Goal: Check status: Check status

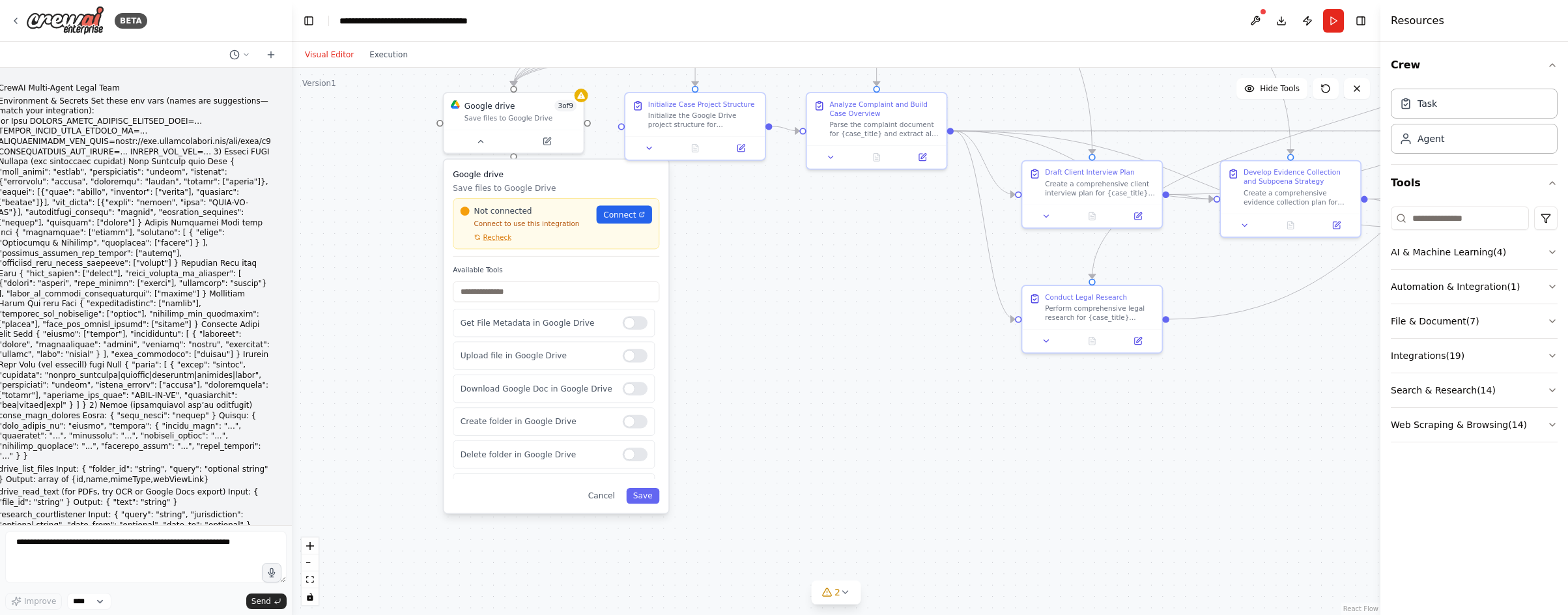
scroll to position [3664, 0]
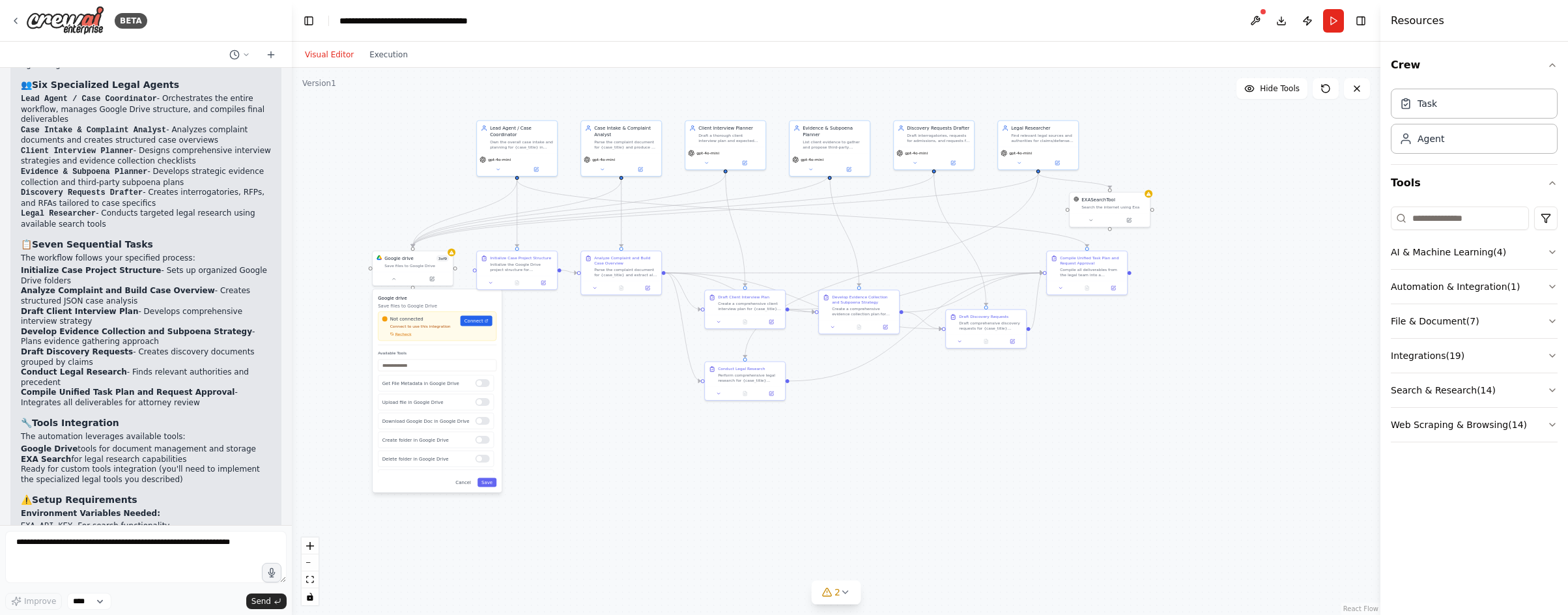
drag, startPoint x: 736, startPoint y: 300, endPoint x: 539, endPoint y: 370, distance: 209.1
click at [557, 360] on div ".deletable-edge-delete-btn { width: 20px; height: 20px; border: 0px solid #ffff…" at bounding box center [836, 341] width 1088 height 547
click at [19, 21] on icon at bounding box center [16, 21] width 11 height 11
click at [312, 23] on button "Toggle Left Sidebar" at bounding box center [308, 20] width 18 height 18
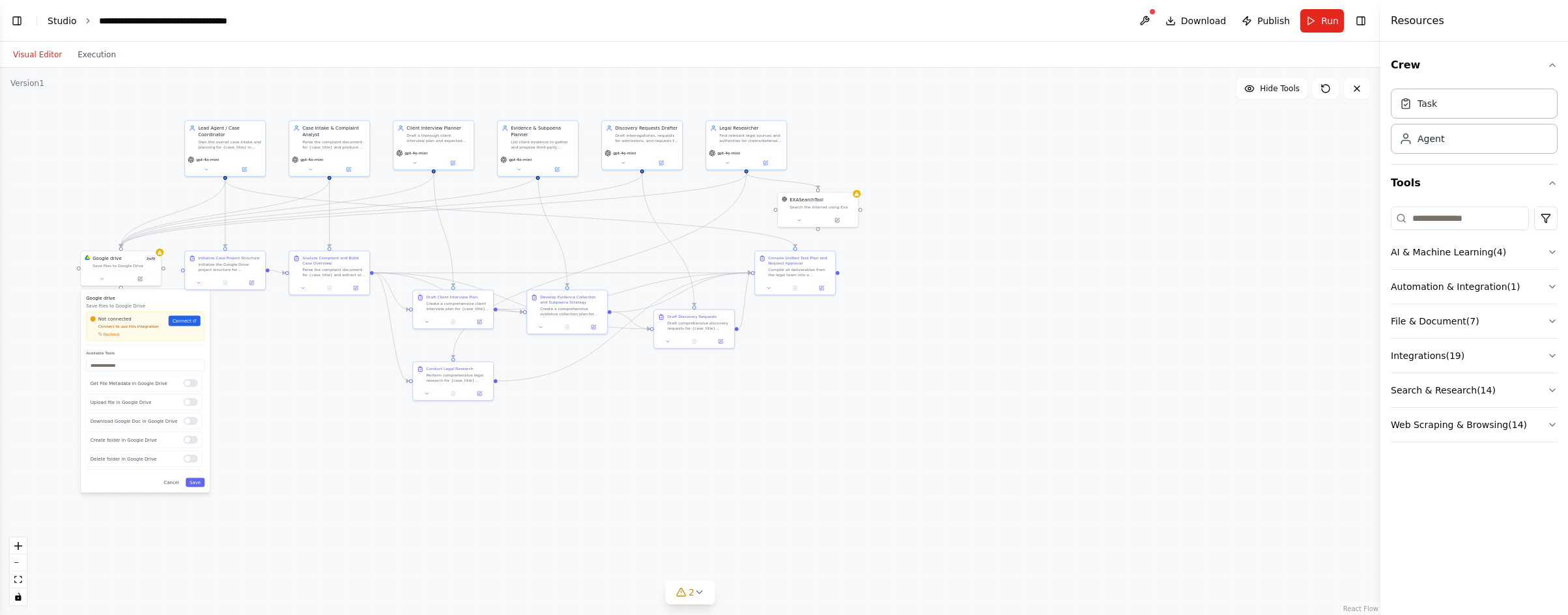
click at [68, 23] on link "Studio" at bounding box center [62, 21] width 29 height 11
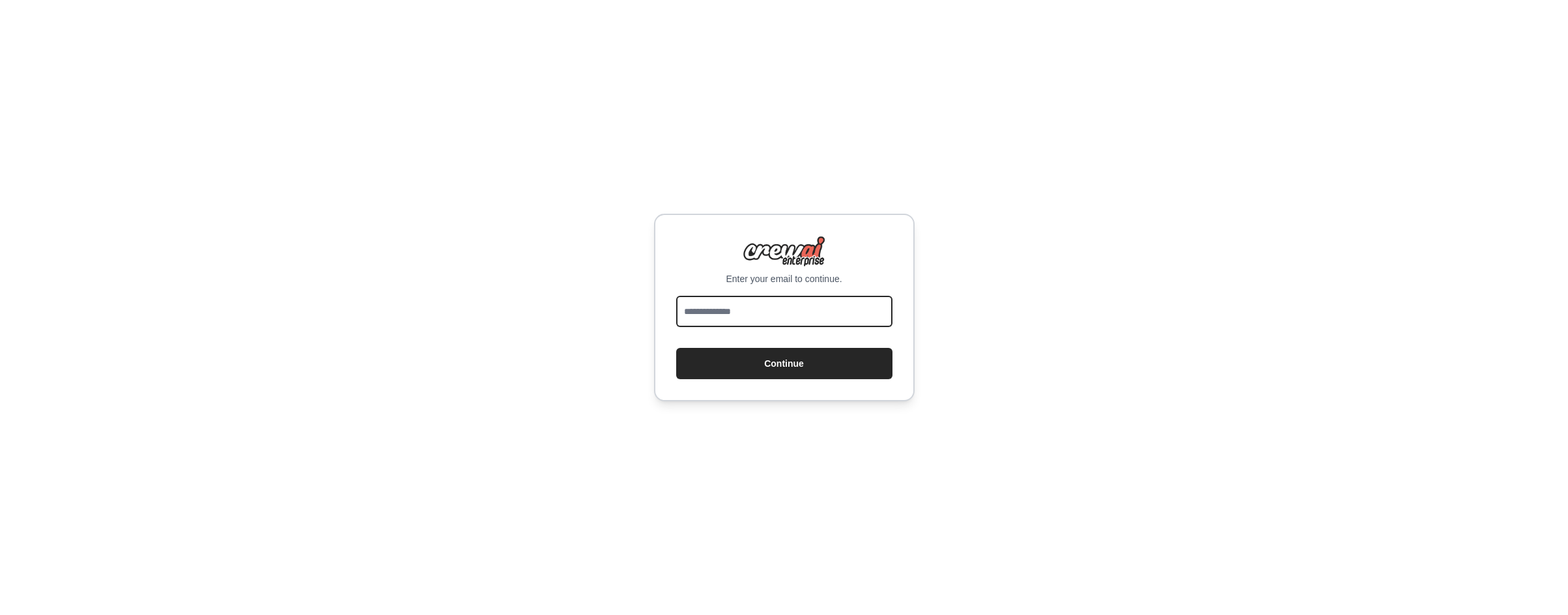
click at [703, 312] on input "email" at bounding box center [784, 311] width 216 height 31
type input "**********"
click at [779, 364] on button "Continue" at bounding box center [784, 363] width 216 height 31
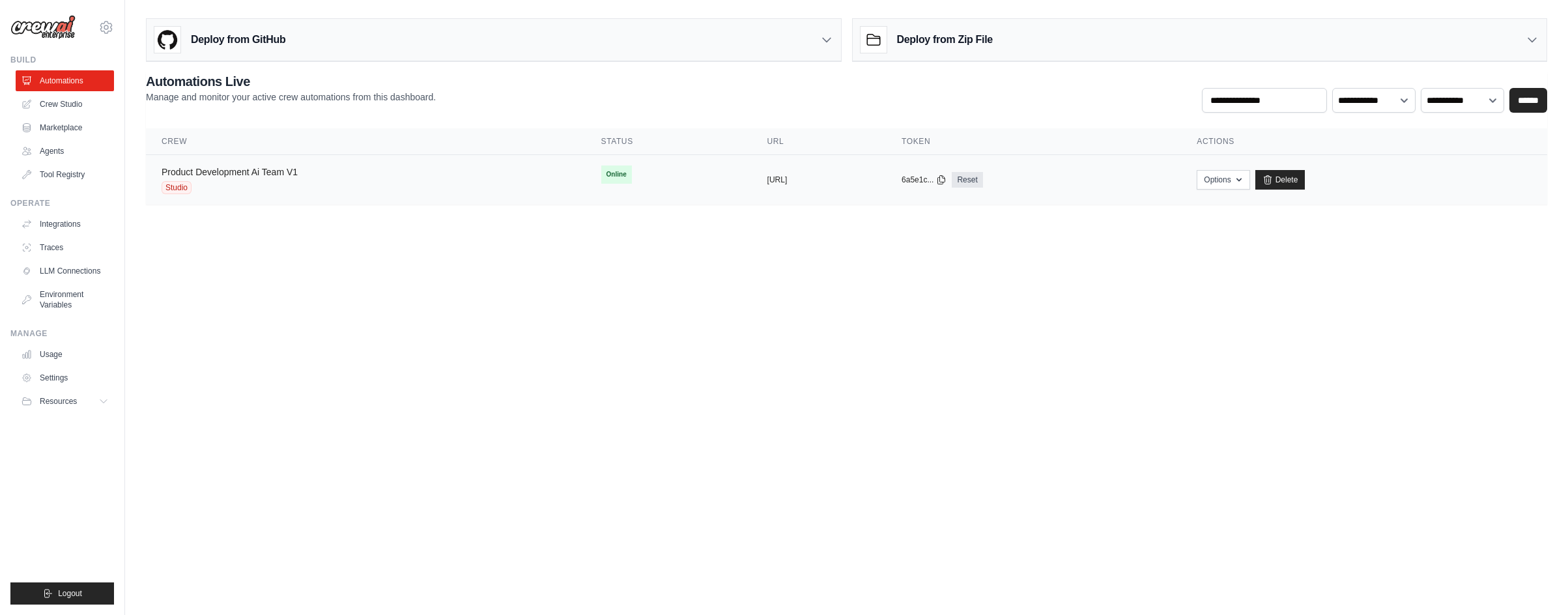
click at [245, 173] on link "Product Development Ai Team V1" at bounding box center [229, 172] width 136 height 11
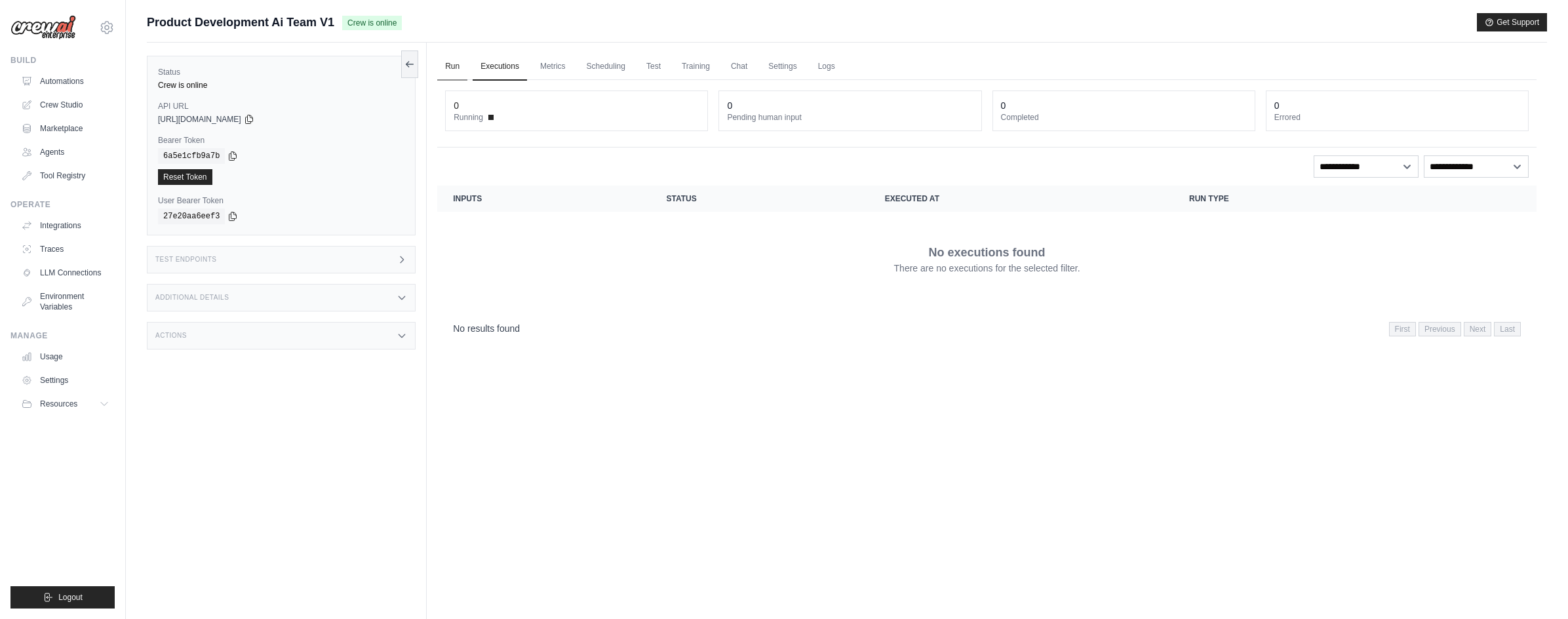
click at [449, 66] on link "Run" at bounding box center [452, 67] width 30 height 28
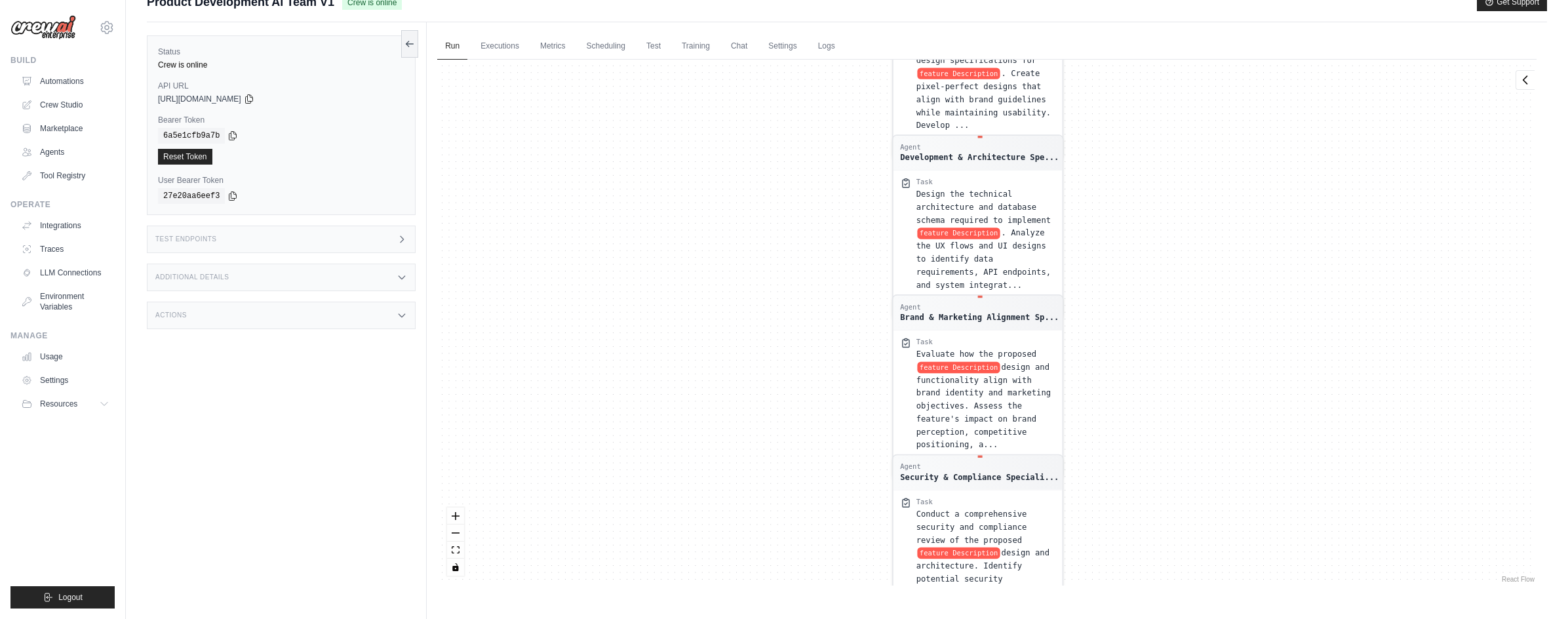
scroll to position [56, 0]
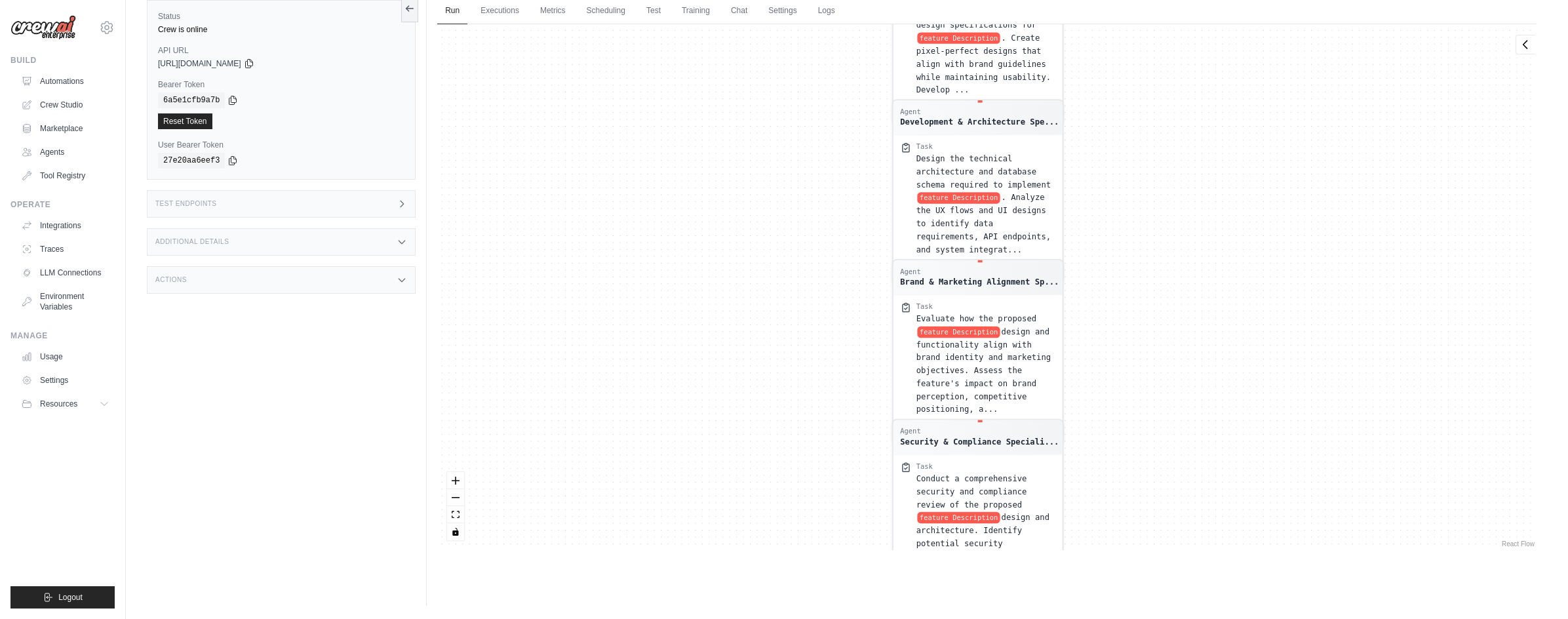
drag, startPoint x: 855, startPoint y: 187, endPoint x: 717, endPoint y: 382, distance: 238.9
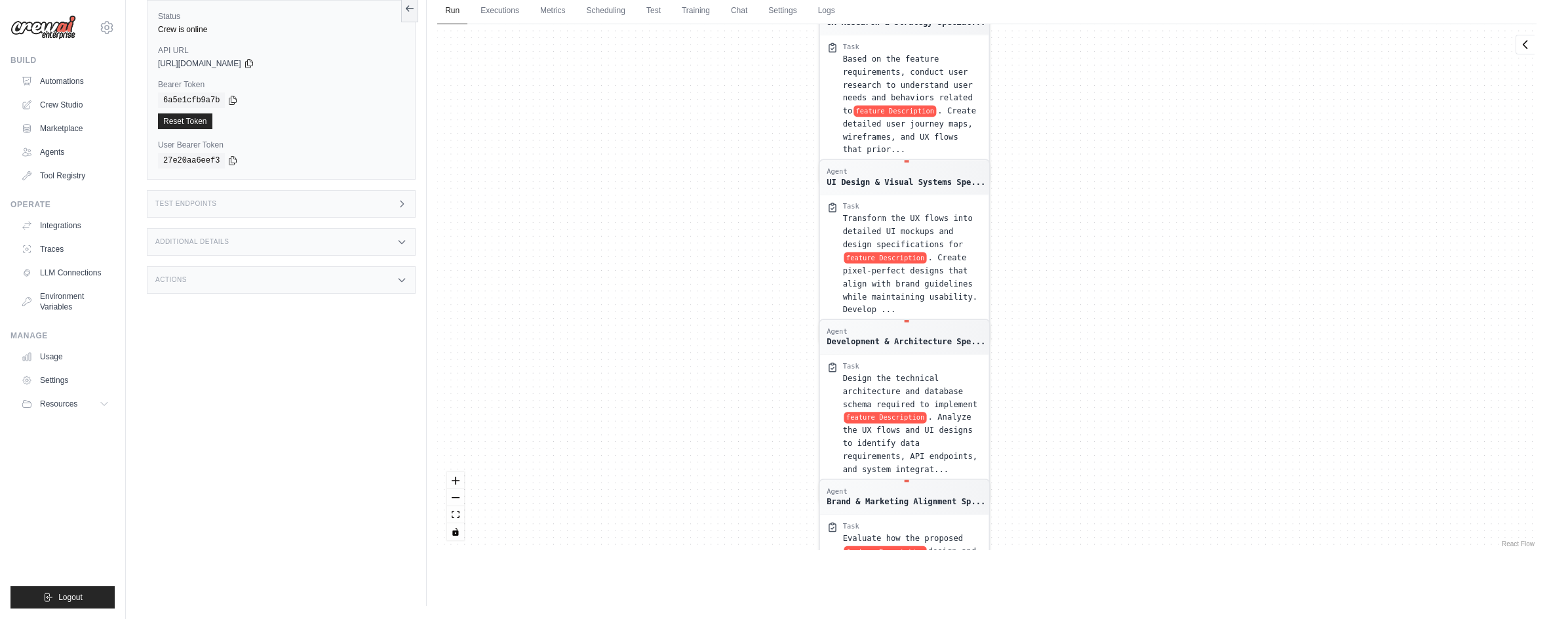
drag, startPoint x: 723, startPoint y: 338, endPoint x: 730, endPoint y: 393, distance: 55.4
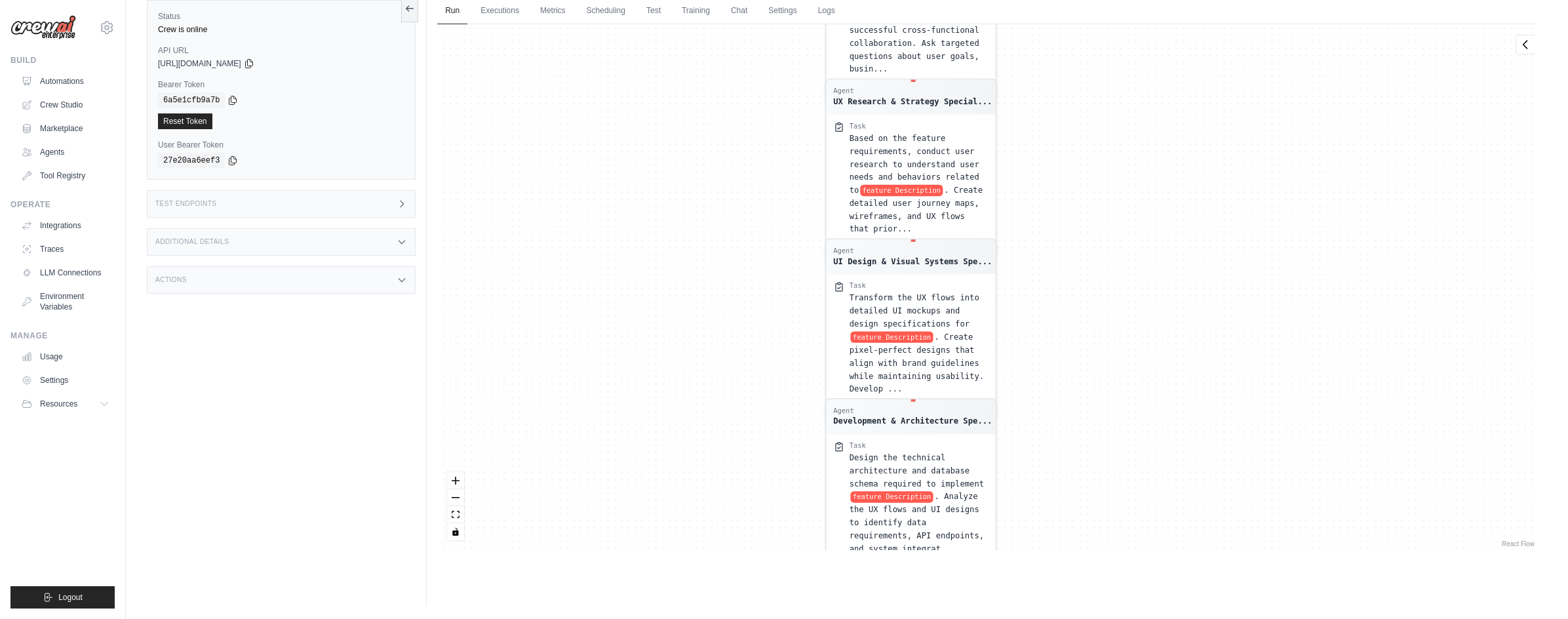
drag, startPoint x: 734, startPoint y: 213, endPoint x: 751, endPoint y: 428, distance: 215.7
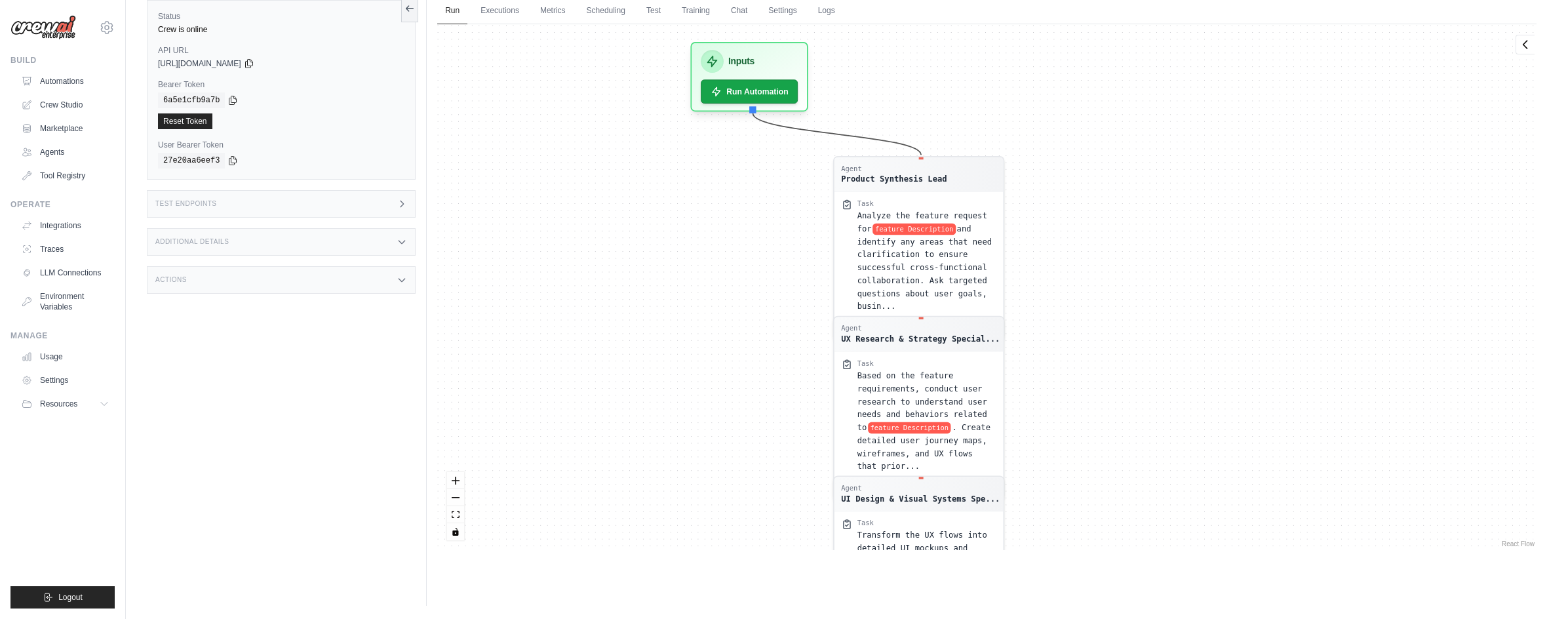
drag, startPoint x: 745, startPoint y: 282, endPoint x: 756, endPoint y: 411, distance: 129.5
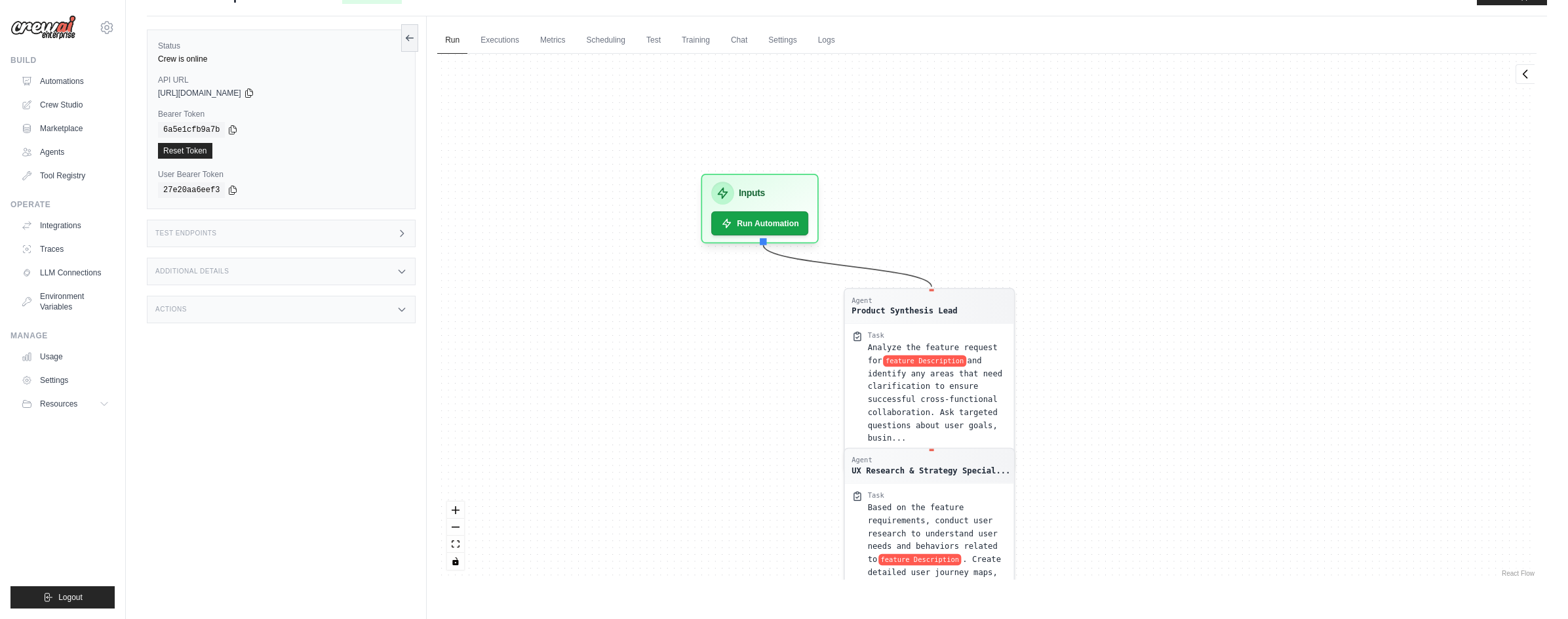
scroll to position [0, 0]
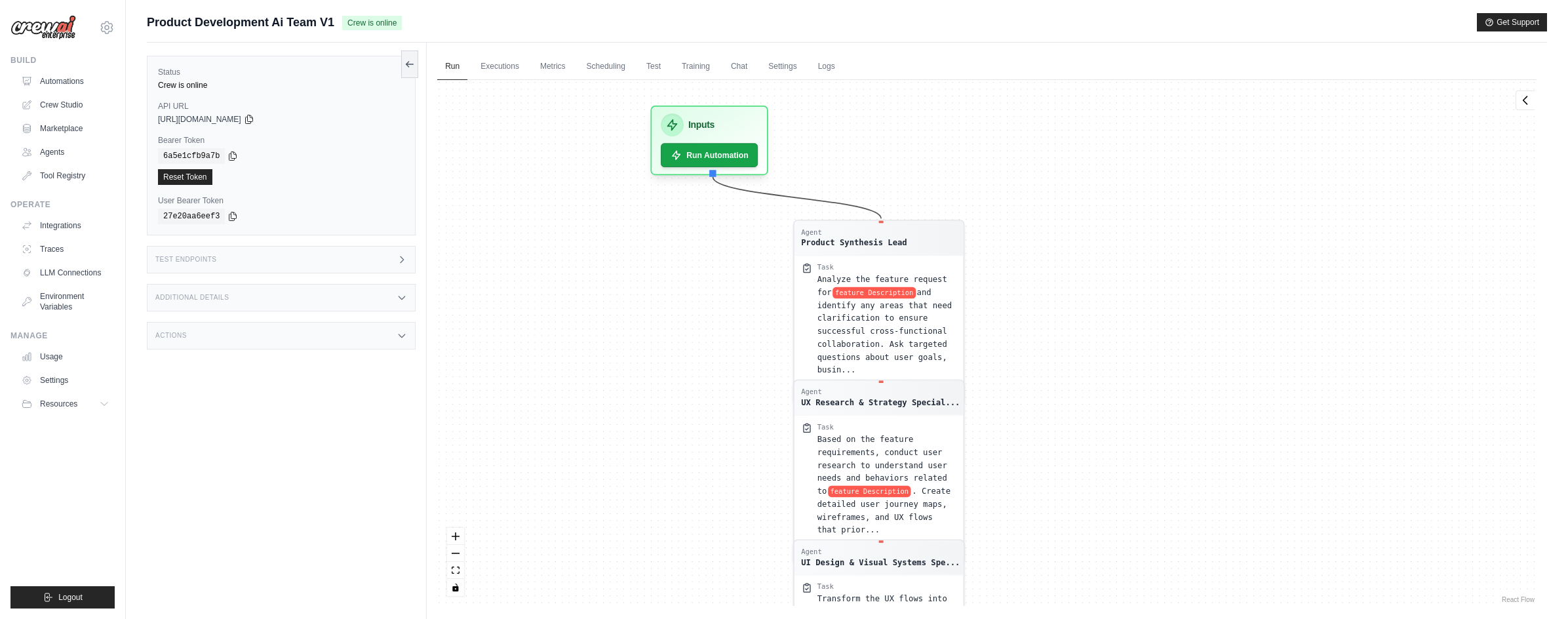
drag, startPoint x: 758, startPoint y: 355, endPoint x: 707, endPoint y: 316, distance: 64.2
click at [687, 152] on button "Run Automation" at bounding box center [710, 150] width 103 height 25
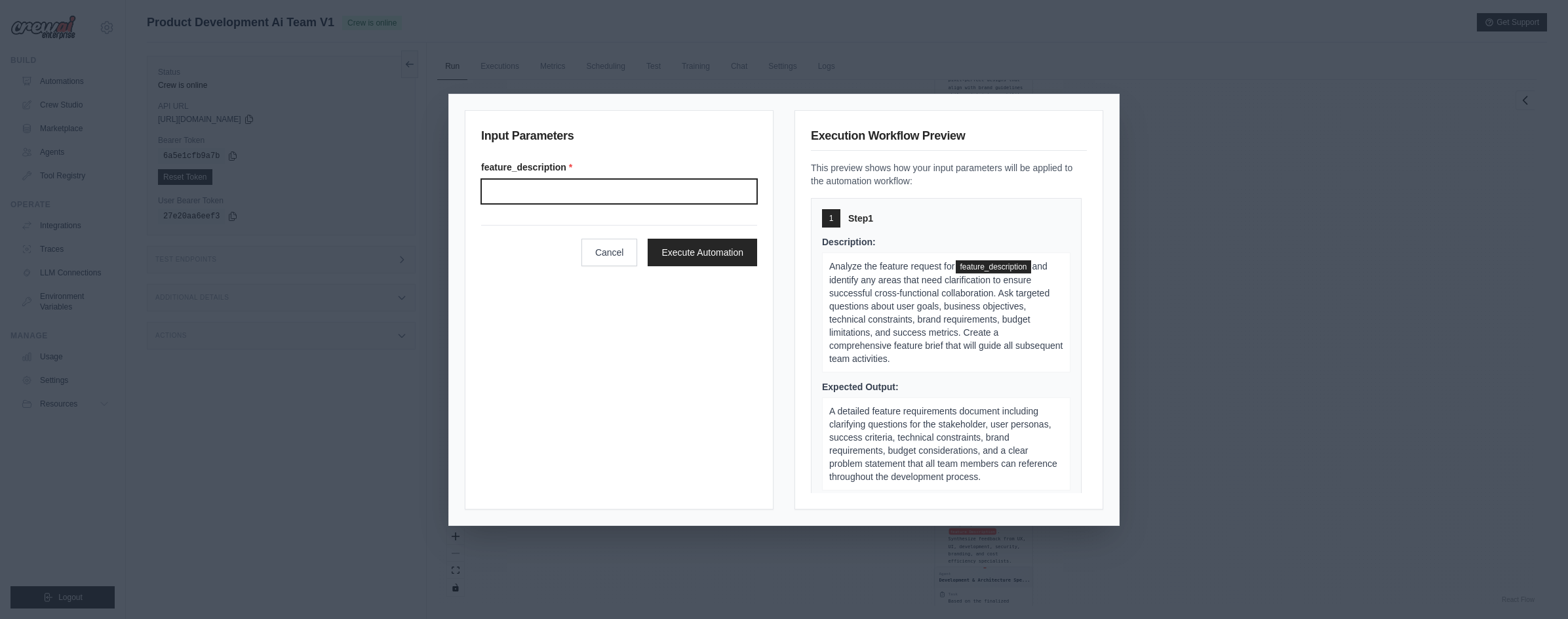
click at [595, 196] on input "Feature description" at bounding box center [618, 191] width 276 height 25
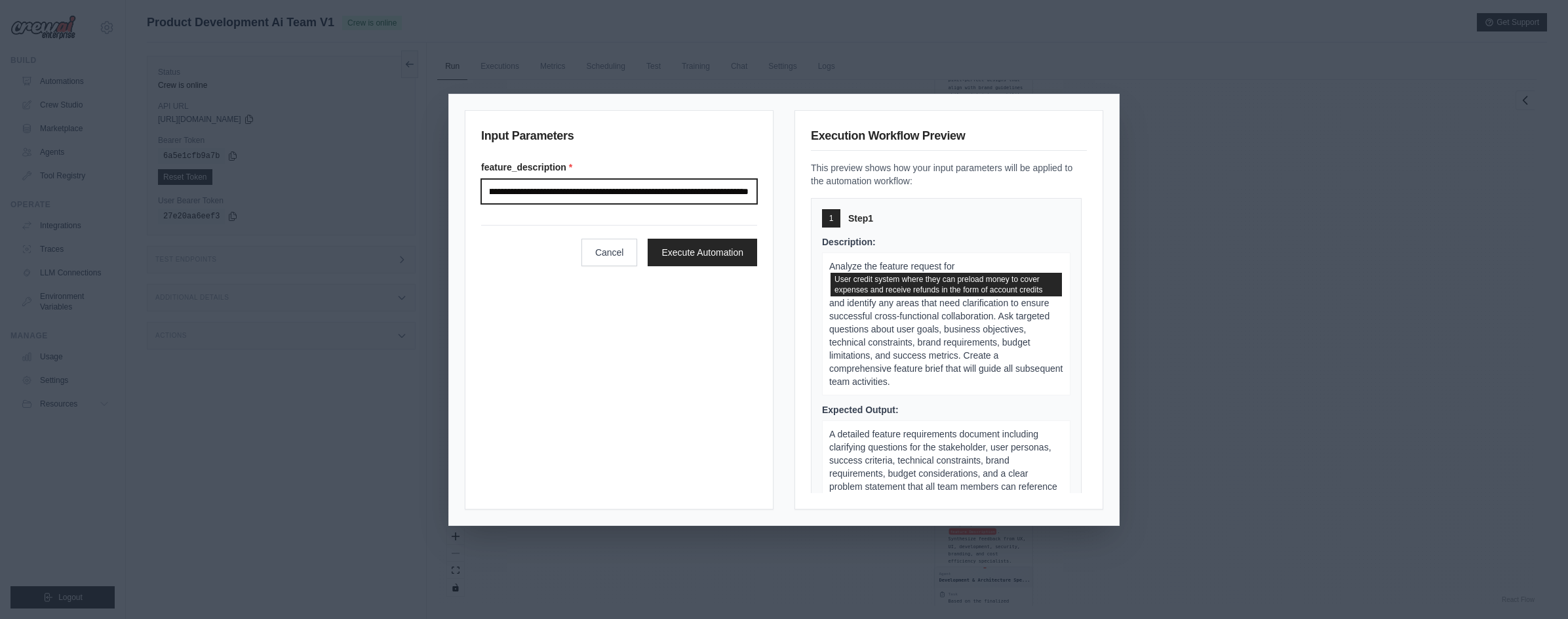
scroll to position [0, 225]
type input "**********"
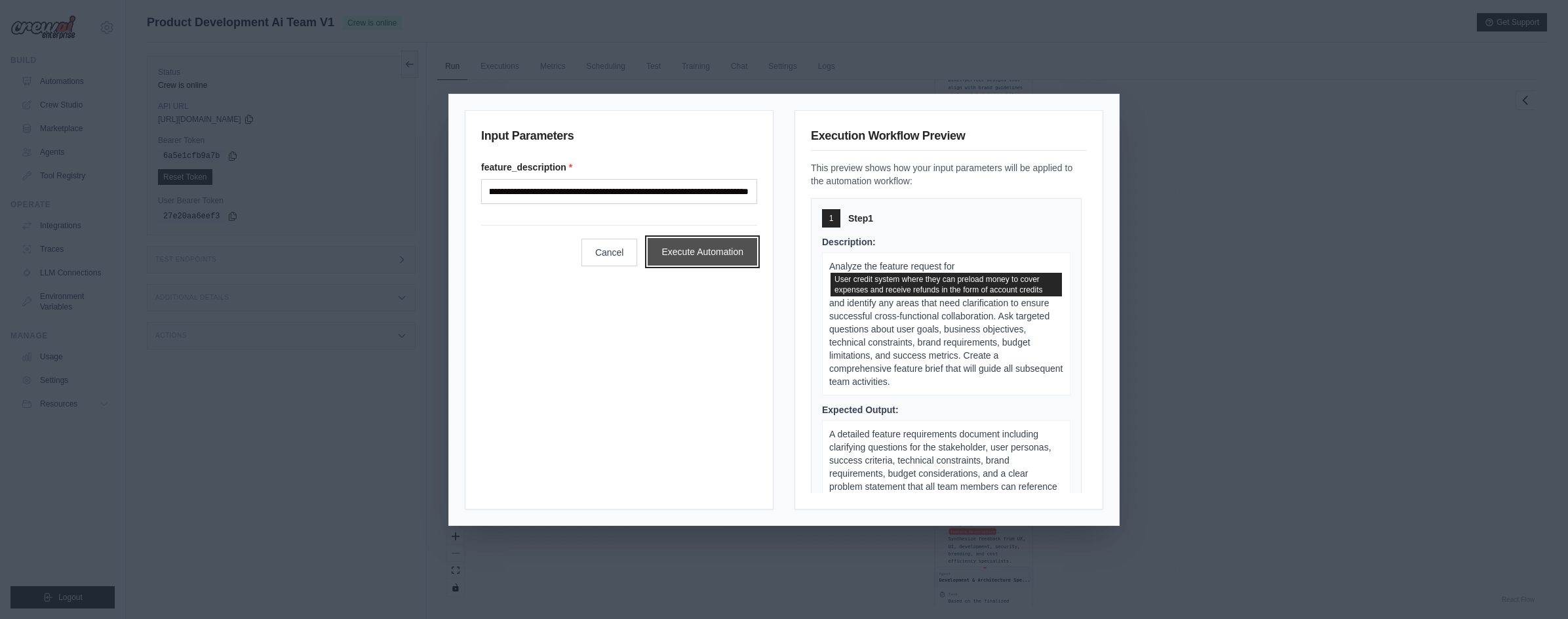
scroll to position [0, 0]
click at [716, 254] on button "Execute Automation" at bounding box center [702, 252] width 109 height 28
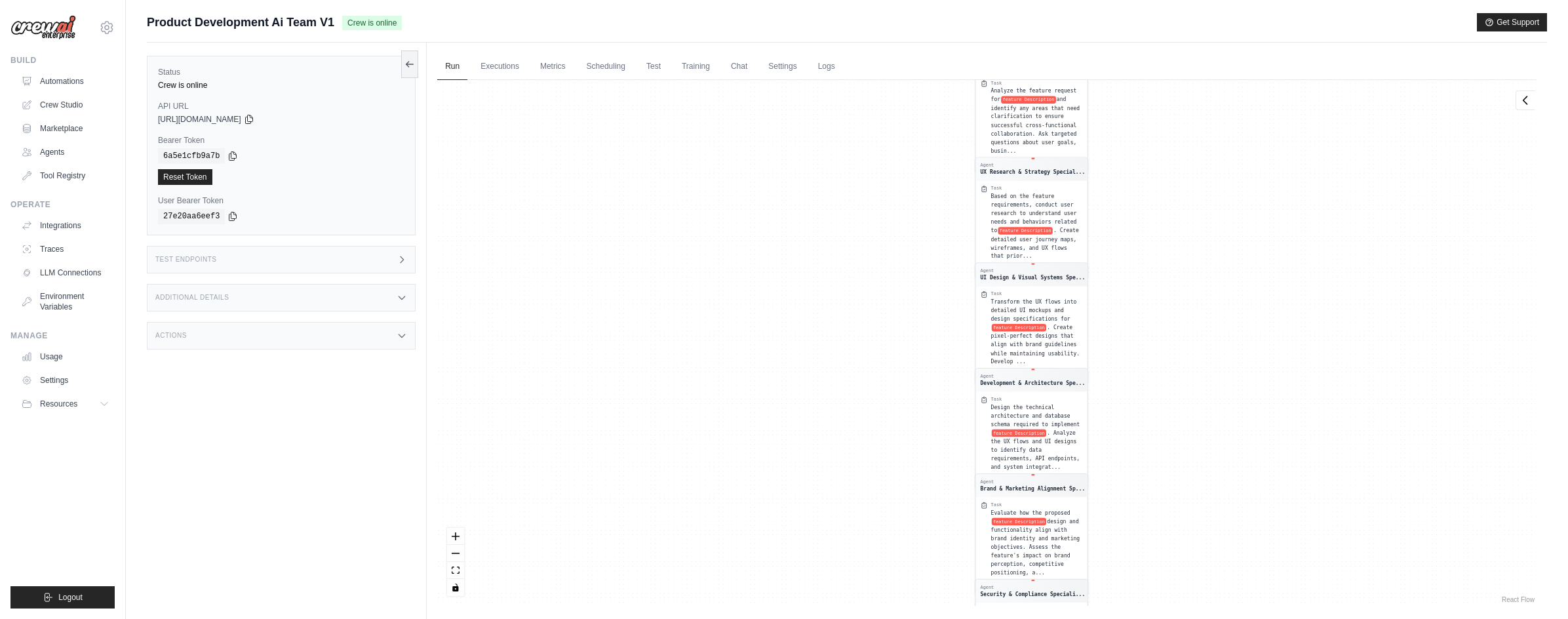
drag, startPoint x: 891, startPoint y: 241, endPoint x: 900, endPoint y: 527, distance: 286.1
click at [900, 527] on div "Agent Product Synthesis Lead Task Analyze the feature request for feature Descr…" at bounding box center [987, 343] width 1099 height 526
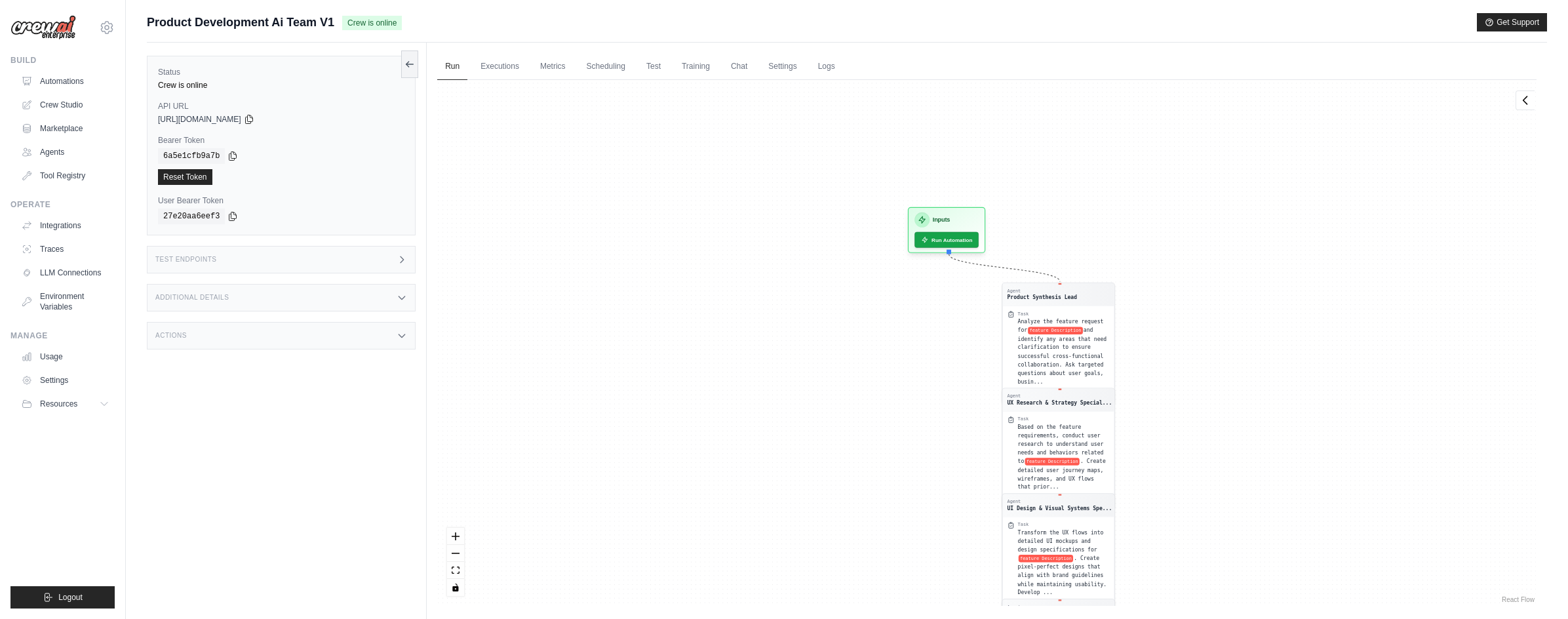
drag, startPoint x: 896, startPoint y: 216, endPoint x: 921, endPoint y: 503, distance: 288.1
click at [921, 507] on div "Agent Product Synthesis Lead Task Analyze the feature request for feature Descr…" at bounding box center [987, 343] width 1099 height 526
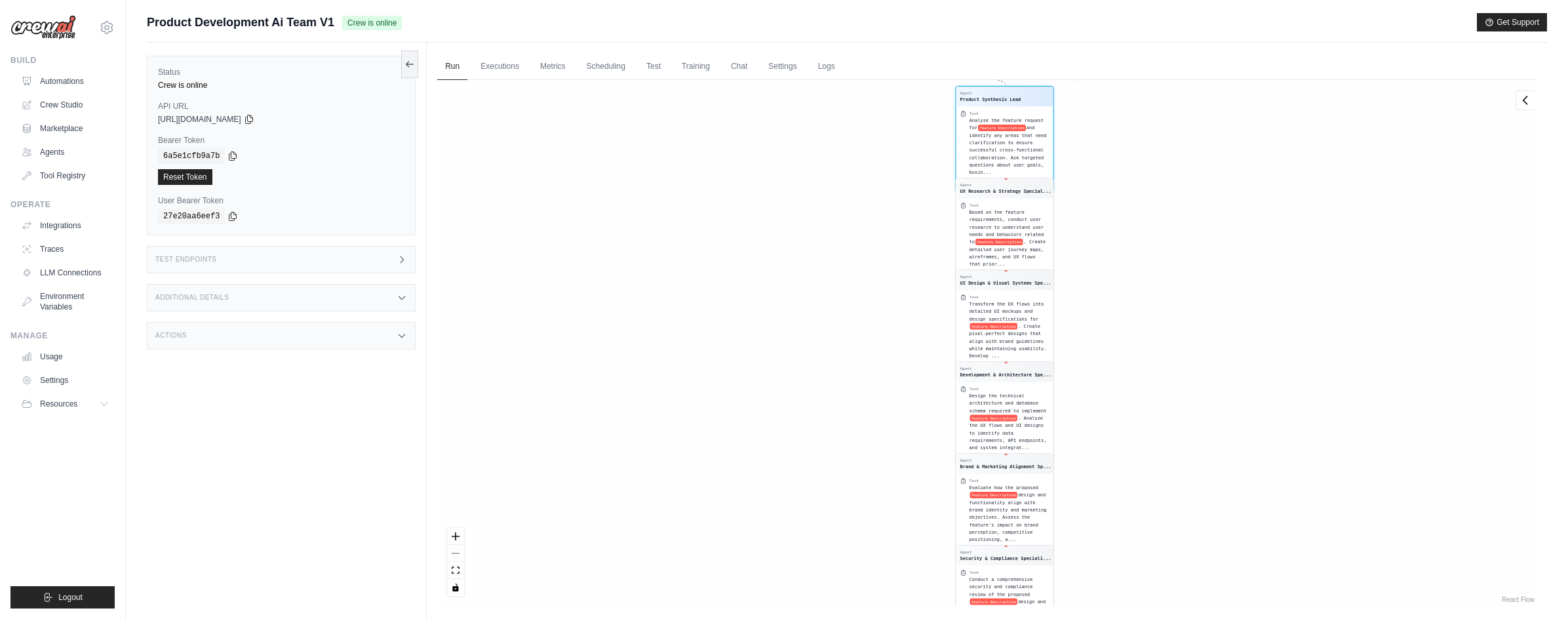
drag, startPoint x: 914, startPoint y: 485, endPoint x: 801, endPoint y: 620, distance: 176.1
click at [801, 618] on html "bradferch@gmail.com Settings Build Automations Crew Studio" at bounding box center [784, 337] width 1568 height 674
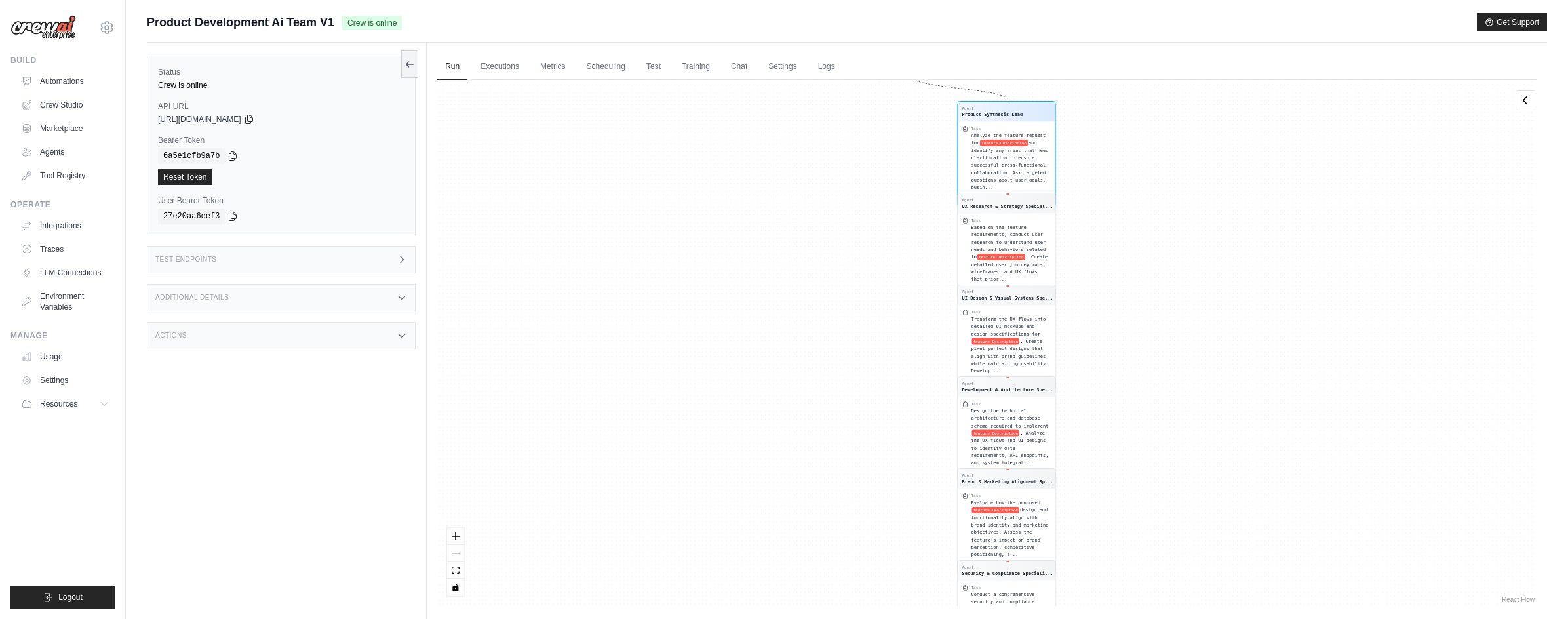
drag, startPoint x: 774, startPoint y: 347, endPoint x: 796, endPoint y: 616, distance: 269.9
click at [796, 616] on div "Run Executions Metrics Scheduling Test Training Chat Settings Logs 1 Running 0 …" at bounding box center [987, 352] width 1120 height 619
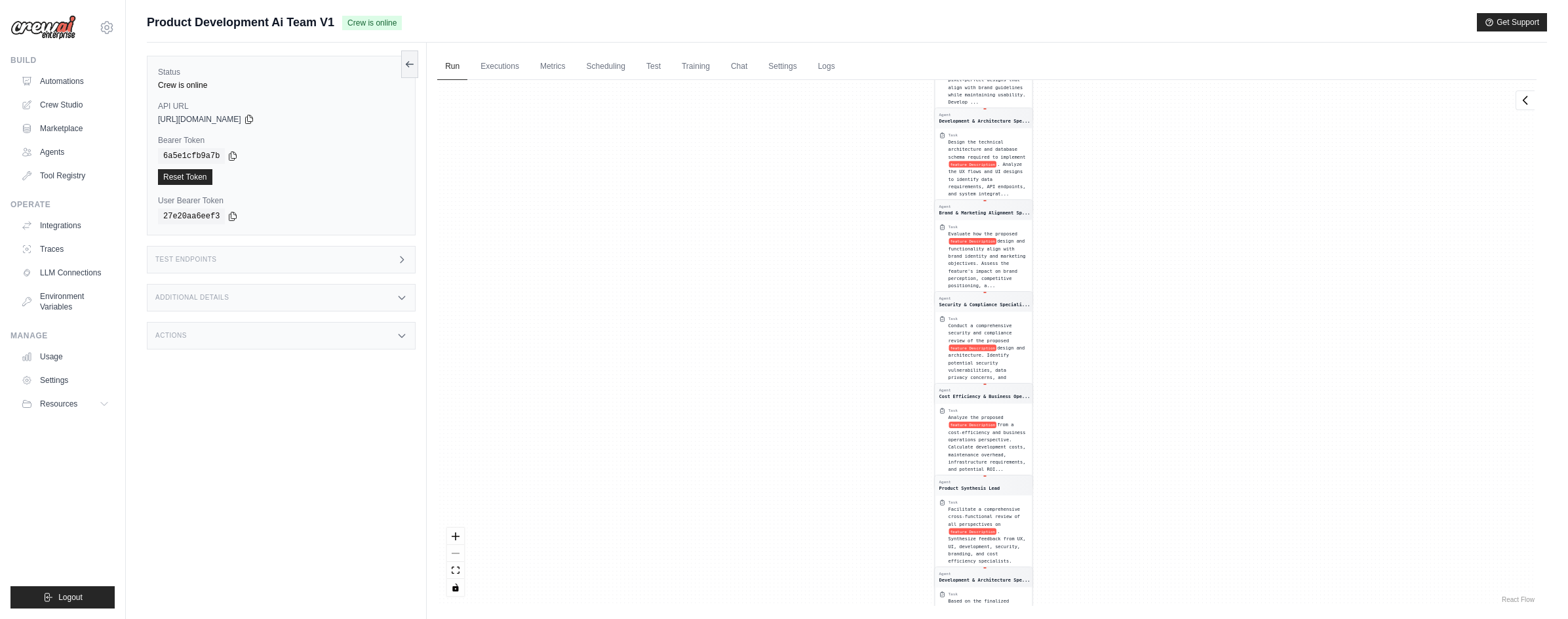
click at [453, 550] on div "React Flow controls" at bounding box center [455, 562] width 17 height 68
click at [457, 531] on icon "zoom in" at bounding box center [456, 535] width 8 height 8
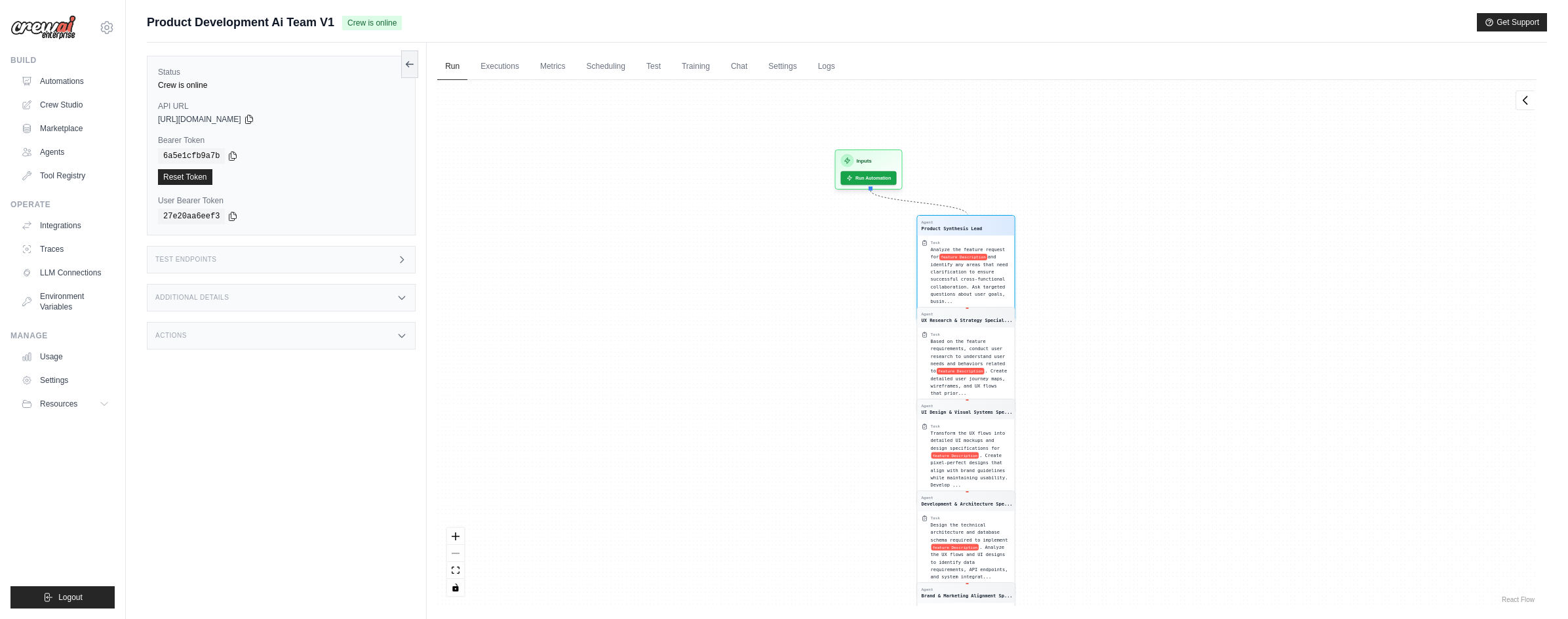
drag, startPoint x: 717, startPoint y: 256, endPoint x: 694, endPoint y: 650, distance: 394.7
click at [694, 618] on html "bradferch@gmail.com Settings Build Automations Crew Studio" at bounding box center [784, 337] width 1568 height 674
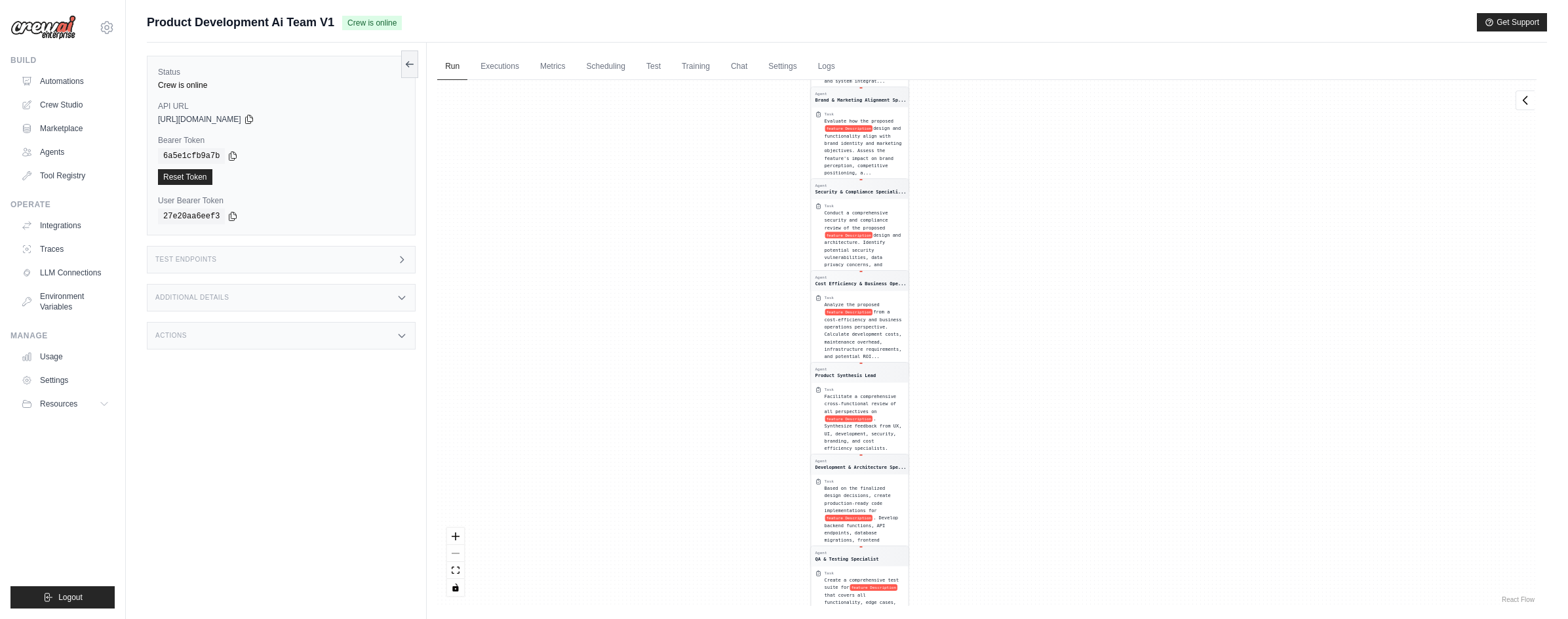
drag, startPoint x: 674, startPoint y: 424, endPoint x: 514, endPoint y: 196, distance: 278.5
click at [514, 196] on div "Agent Product Synthesis Lead Task Analyze the feature request for feature Descr…" at bounding box center [987, 343] width 1099 height 526
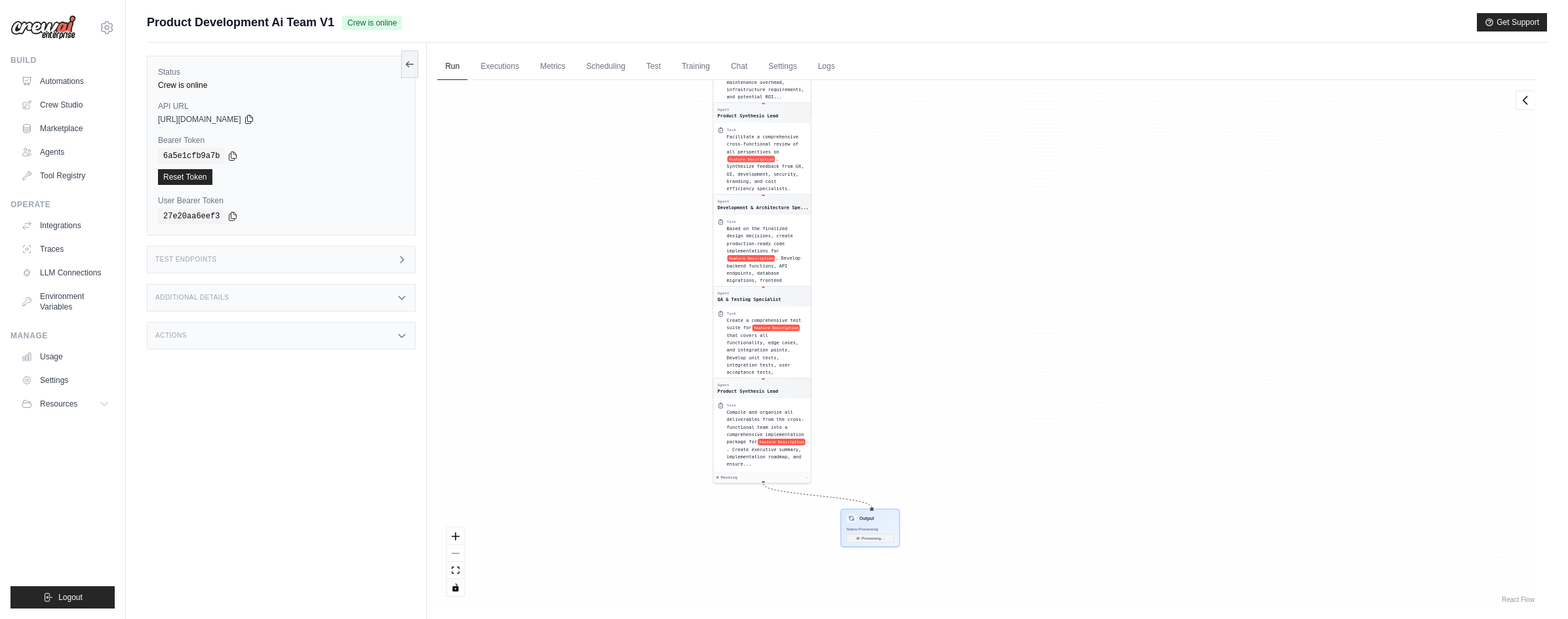
drag, startPoint x: 1078, startPoint y: 437, endPoint x: 983, endPoint y: 215, distance: 241.5
click at [991, 198] on div "Agent Product Synthesis Lead Task Analyze the feature request for feature Descr…" at bounding box center [987, 343] width 1099 height 526
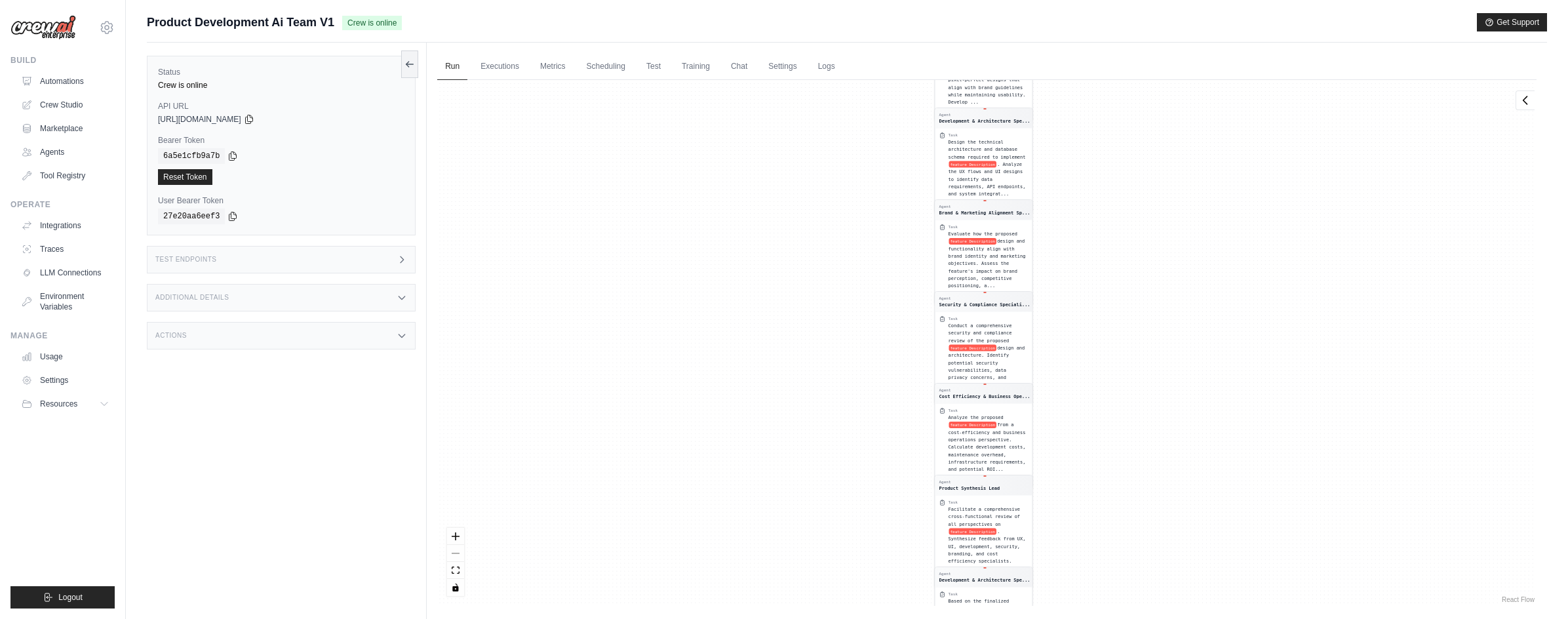
click at [209, 270] on div "Test Endpoints" at bounding box center [281, 260] width 269 height 28
click at [270, 409] on div "Status Crew is online API URL copied https://product-development-ai-team-v1-0bd…" at bounding box center [287, 352] width 280 height 619
click at [515, 211] on div "Agent Product Synthesis Lead Task Analyze the feature request for feature Descr…" at bounding box center [987, 343] width 1099 height 526
click at [186, 297] on h3 "Additional Details" at bounding box center [192, 297] width 74 height 8
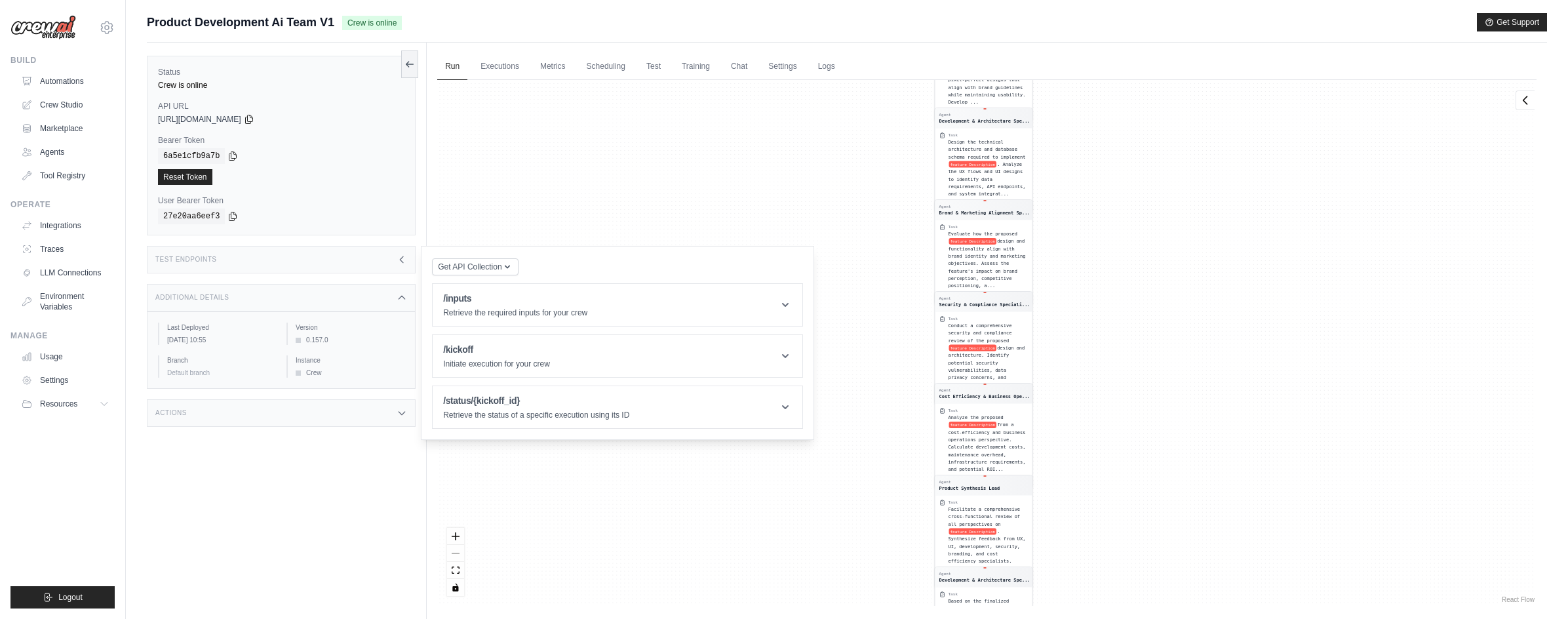
click at [186, 297] on h3 "Additional Details" at bounding box center [192, 297] width 74 height 8
click at [239, 376] on div "Status Crew is online API URL copied https://product-development-ai-team-v1-0bd…" at bounding box center [287, 352] width 280 height 619
click at [223, 347] on div "Actions" at bounding box center [281, 335] width 269 height 28
click at [221, 340] on div "Actions" at bounding box center [281, 335] width 269 height 28
click at [245, 411] on div "Status Crew is online API URL copied https://product-development-ai-team-v1-0bd…" at bounding box center [287, 352] width 280 height 619
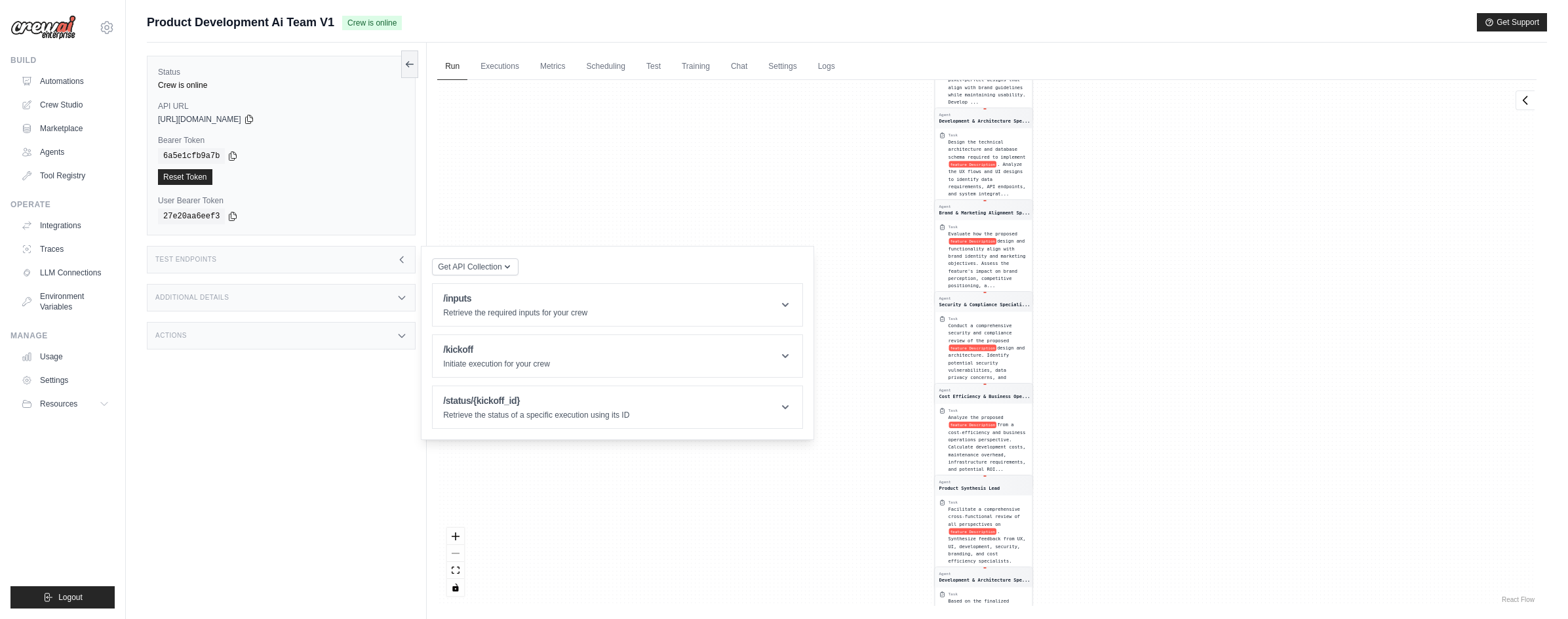
click at [254, 247] on div "Test Endpoints" at bounding box center [281, 260] width 269 height 28
click at [492, 68] on link "Executions" at bounding box center [500, 67] width 55 height 28
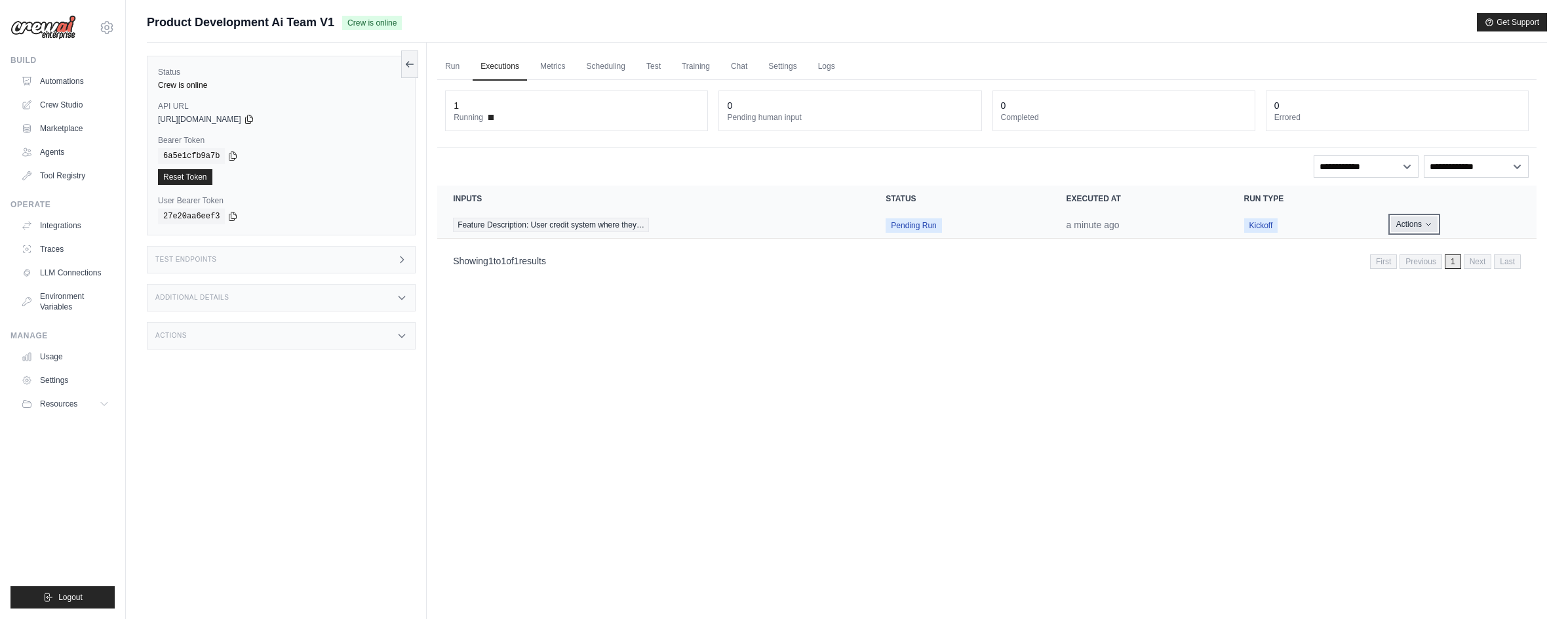
click at [1410, 222] on button "Actions" at bounding box center [1414, 224] width 47 height 16
click at [1484, 245] on link "View Details" at bounding box center [1479, 248] width 84 height 21
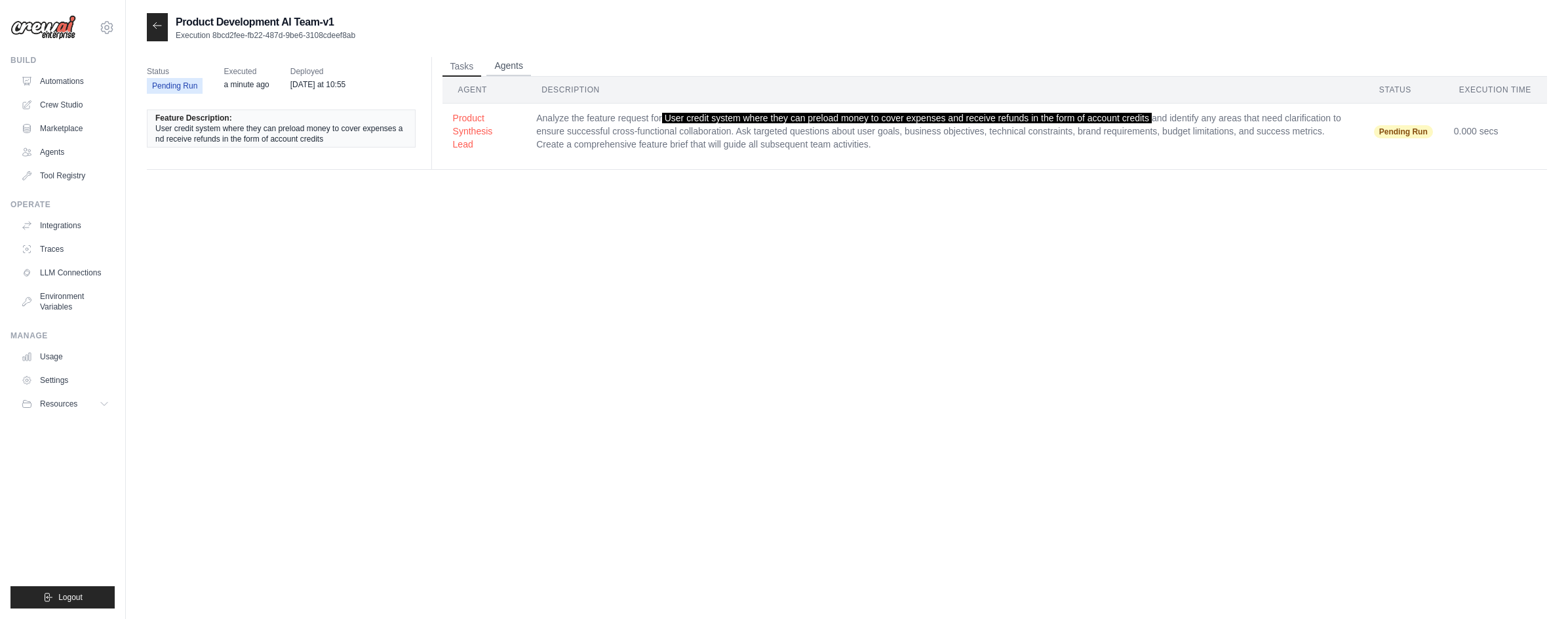
click at [510, 65] on button "Agents" at bounding box center [509, 66] width 45 height 20
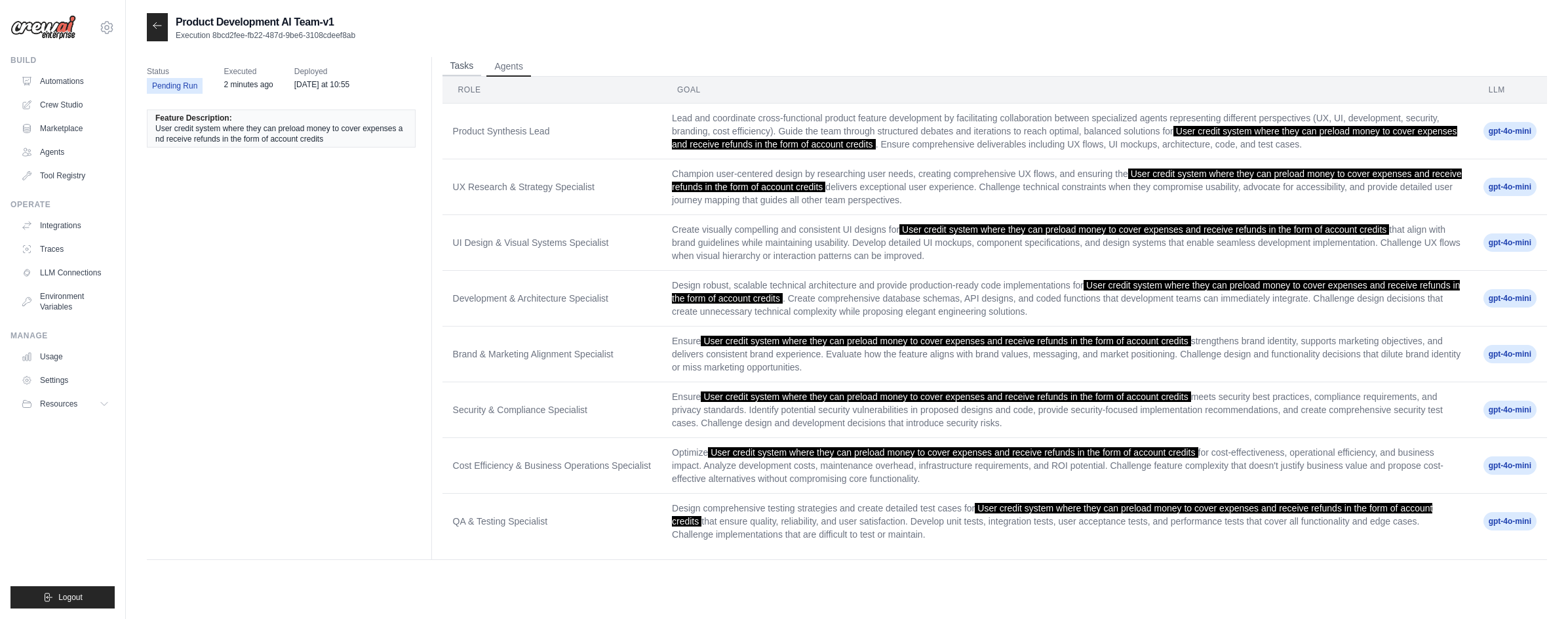
click at [466, 64] on button "Tasks" at bounding box center [462, 66] width 39 height 20
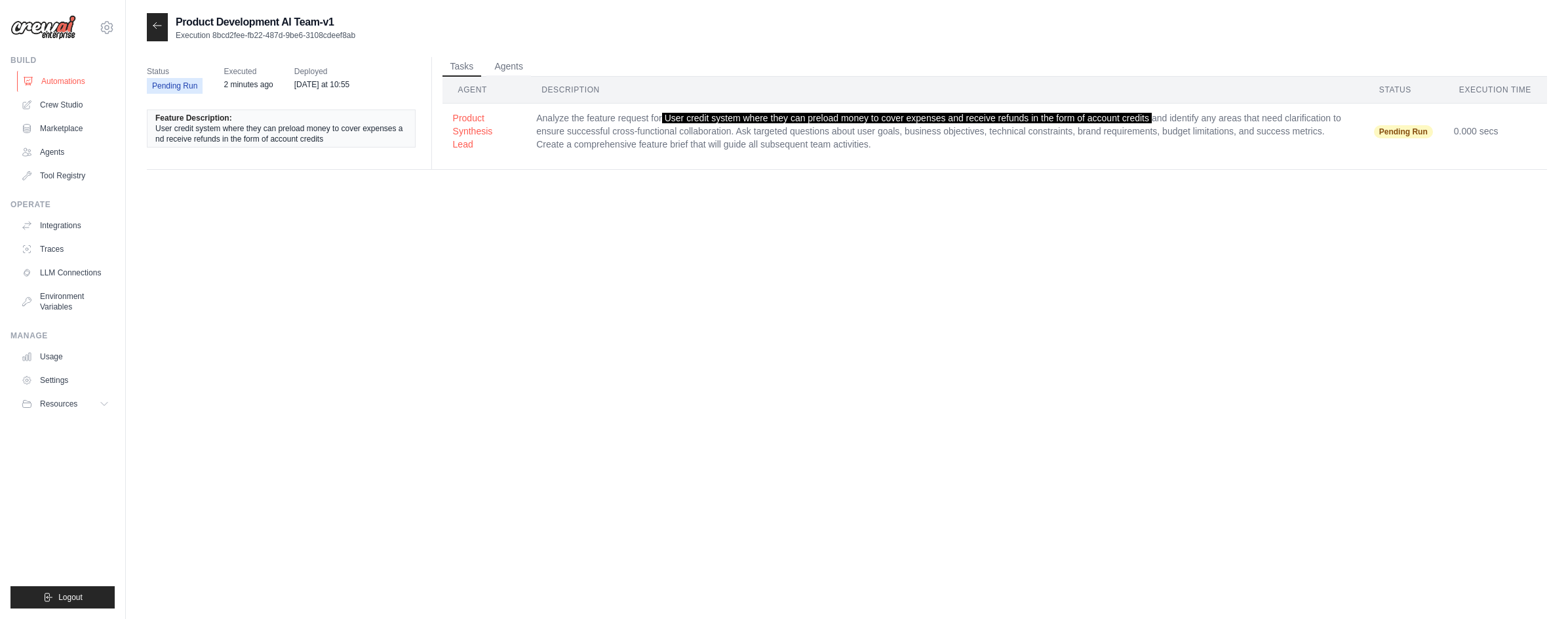
click at [58, 80] on link "Automations" at bounding box center [66, 81] width 99 height 21
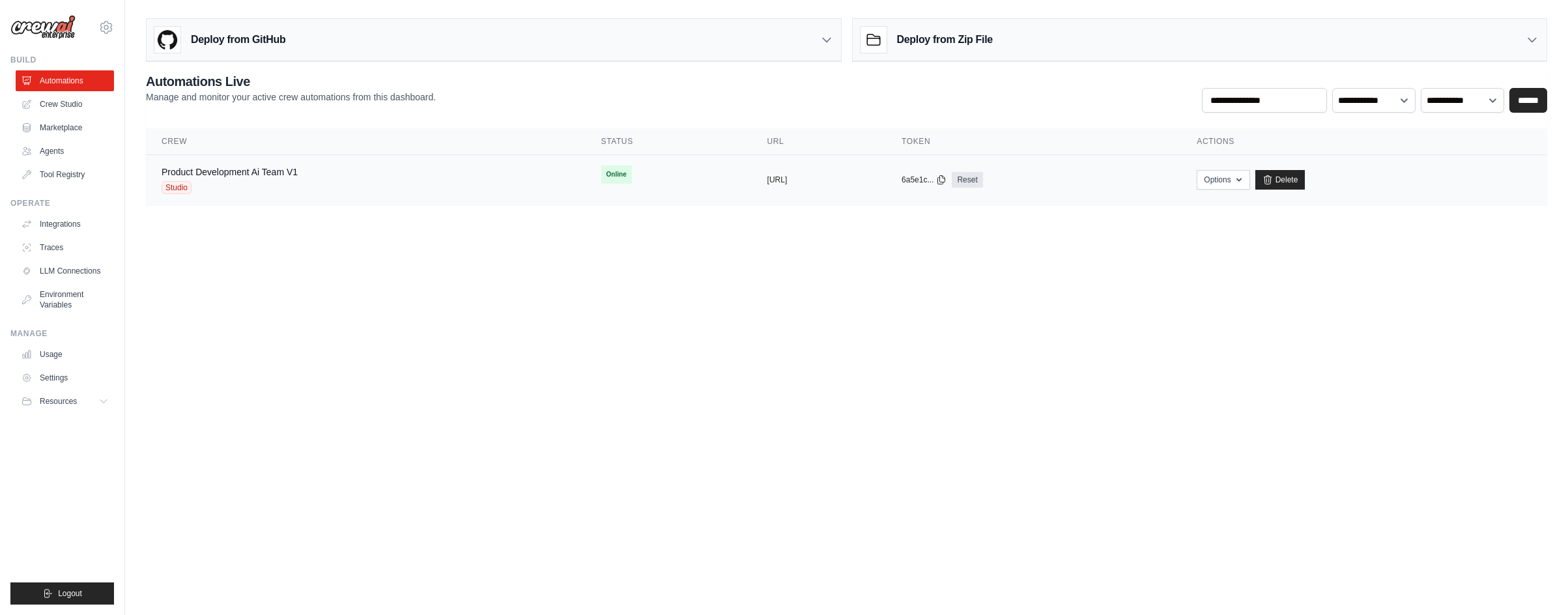
click at [289, 180] on div "Product Development Ai Team V1 Studio" at bounding box center [229, 180] width 136 height 29
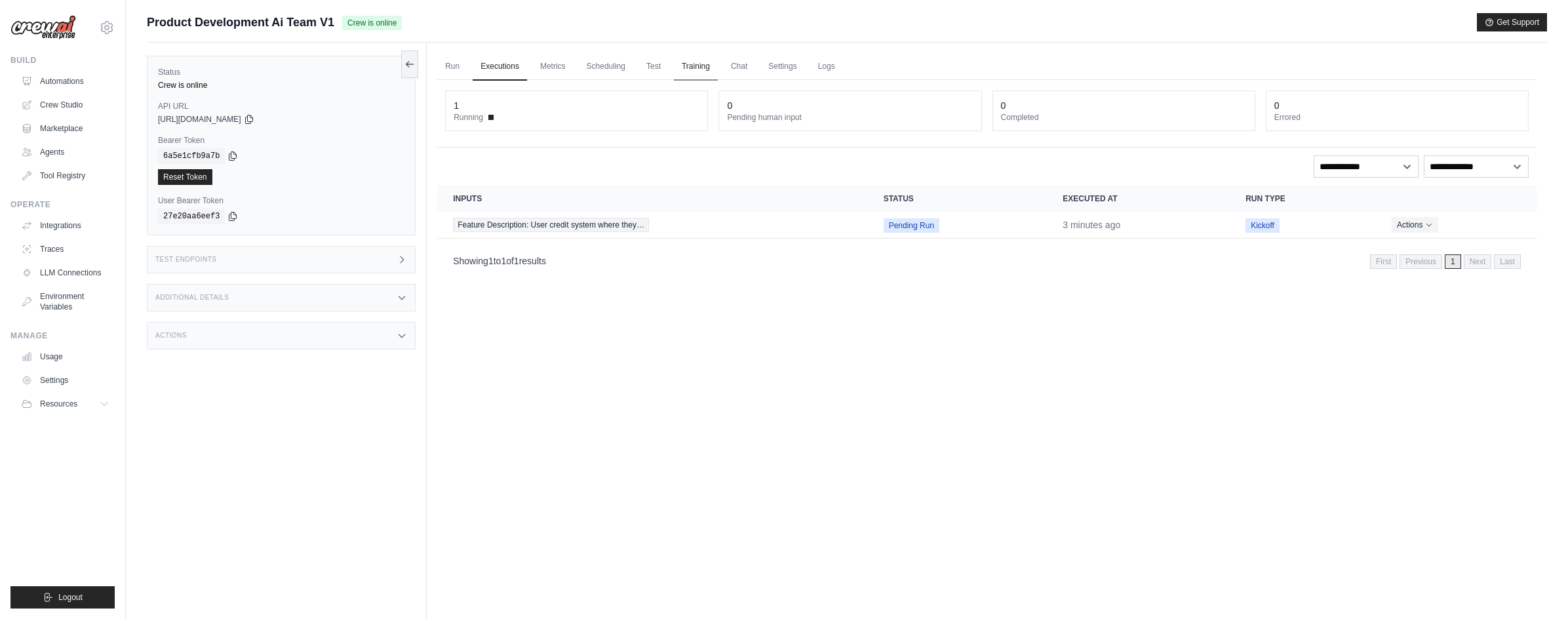
click at [689, 60] on link "Training" at bounding box center [695, 67] width 44 height 28
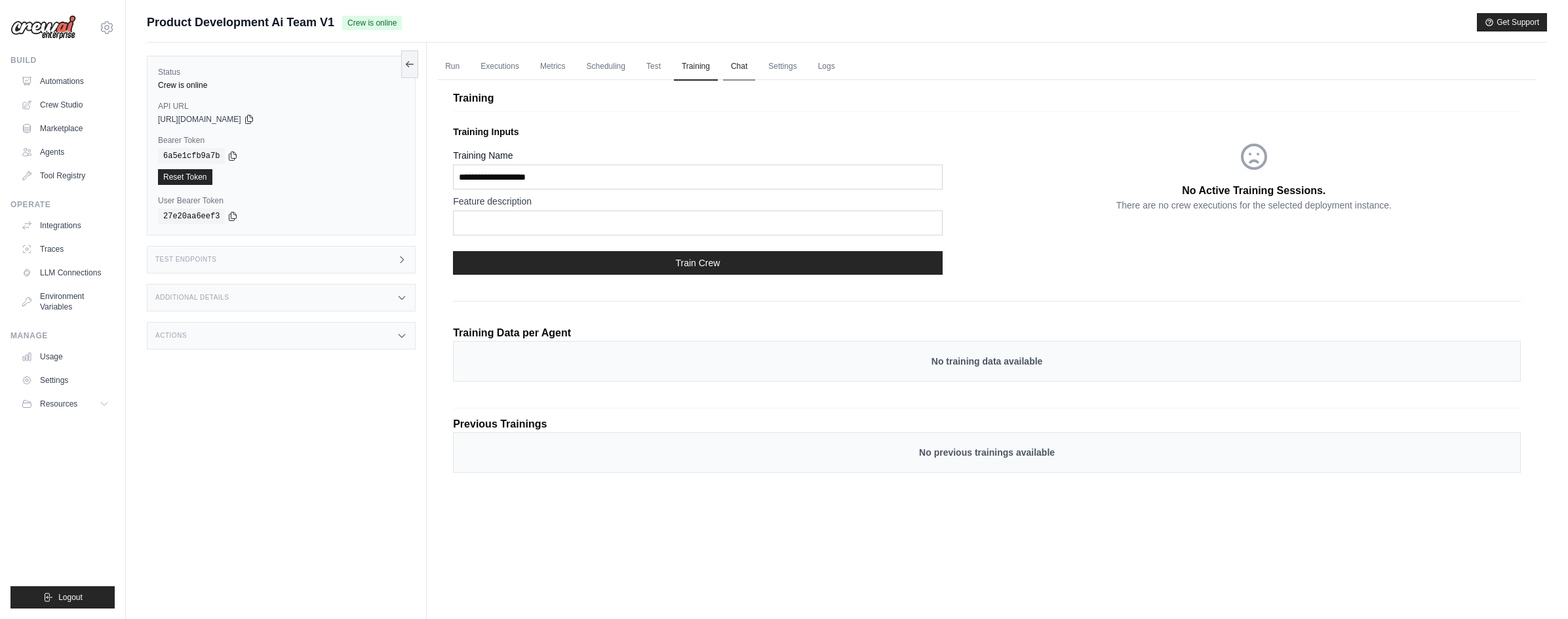
click at [739, 69] on link "Chat" at bounding box center [739, 67] width 32 height 28
click at [494, 65] on link "Executions" at bounding box center [500, 67] width 55 height 28
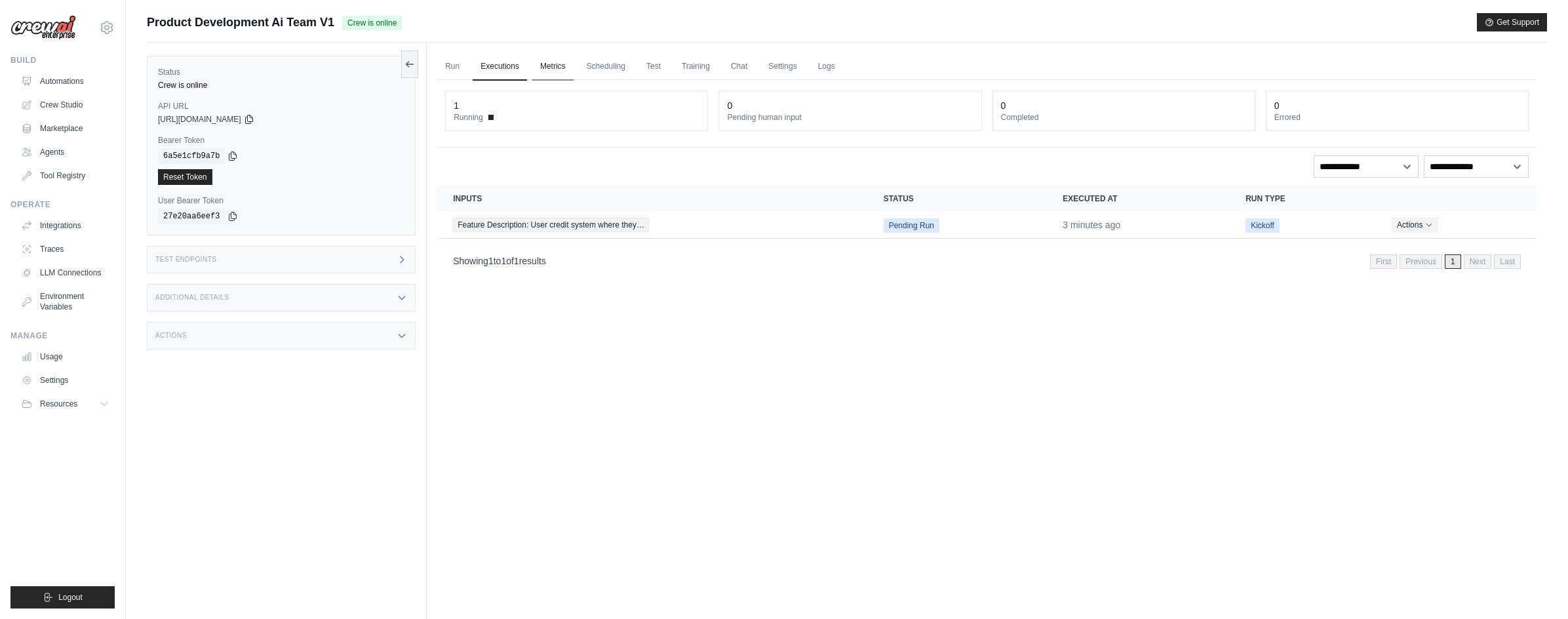
click at [550, 65] on link "Metrics" at bounding box center [552, 67] width 41 height 28
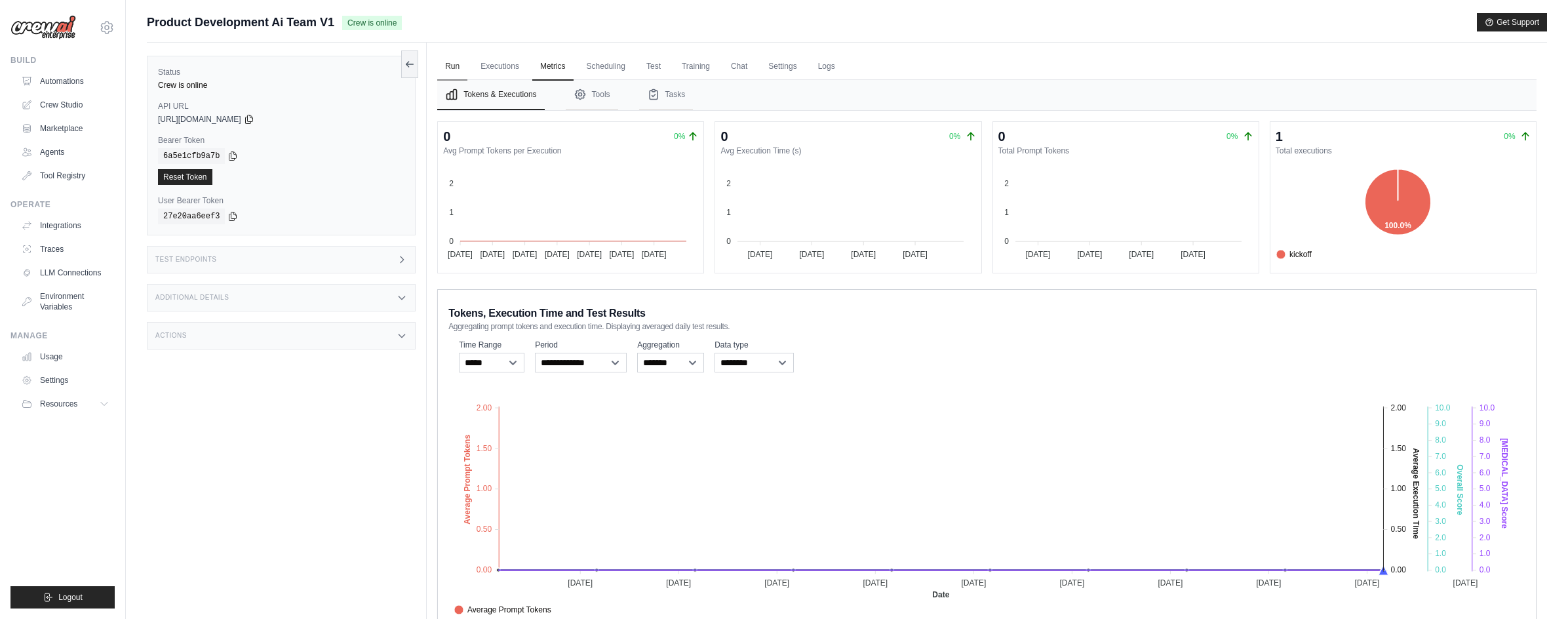
click at [457, 65] on link "Run" at bounding box center [452, 67] width 30 height 28
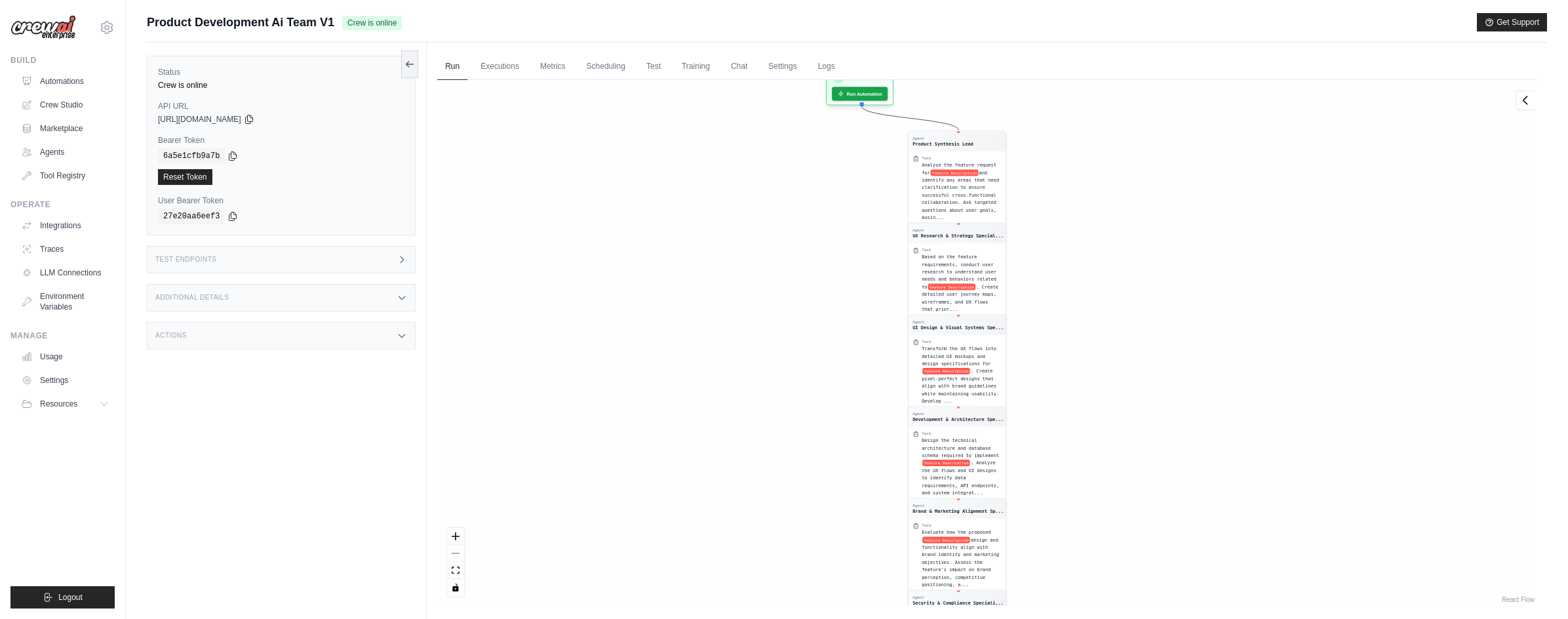
drag, startPoint x: 767, startPoint y: 173, endPoint x: 747, endPoint y: 513, distance: 340.6
click at [747, 513] on div "Agent Product Synthesis Lead Task Analyze the feature request for feature Descr…" at bounding box center [987, 343] width 1099 height 526
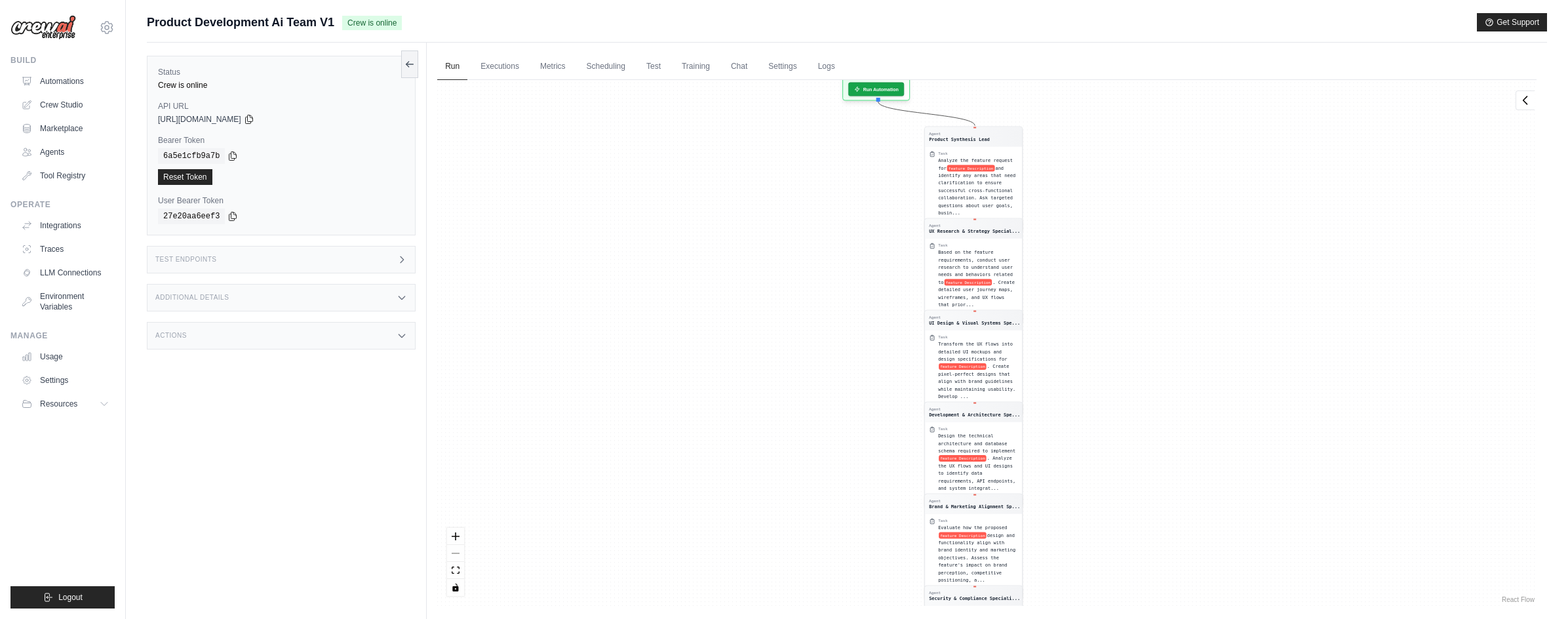
drag, startPoint x: 745, startPoint y: 482, endPoint x: 761, endPoint y: 254, distance: 228.6
click at [761, 254] on div "Agent Product Synthesis Lead Task Analyze the feature request for feature Descr…" at bounding box center [987, 343] width 1099 height 526
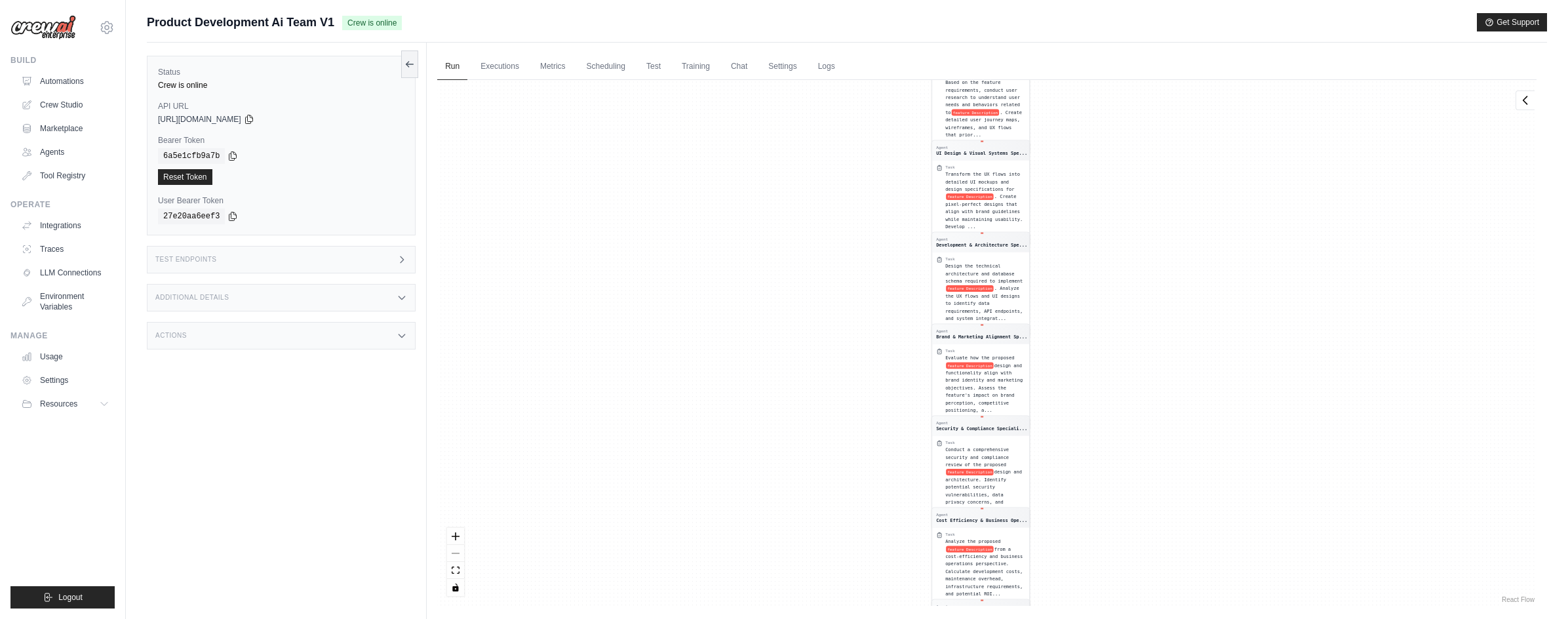
drag, startPoint x: 770, startPoint y: 475, endPoint x: 796, endPoint y: 233, distance: 243.4
click at [796, 235] on div "Agent Product Synthesis Lead Task Analyze the feature request for feature Descr…" at bounding box center [987, 343] width 1099 height 526
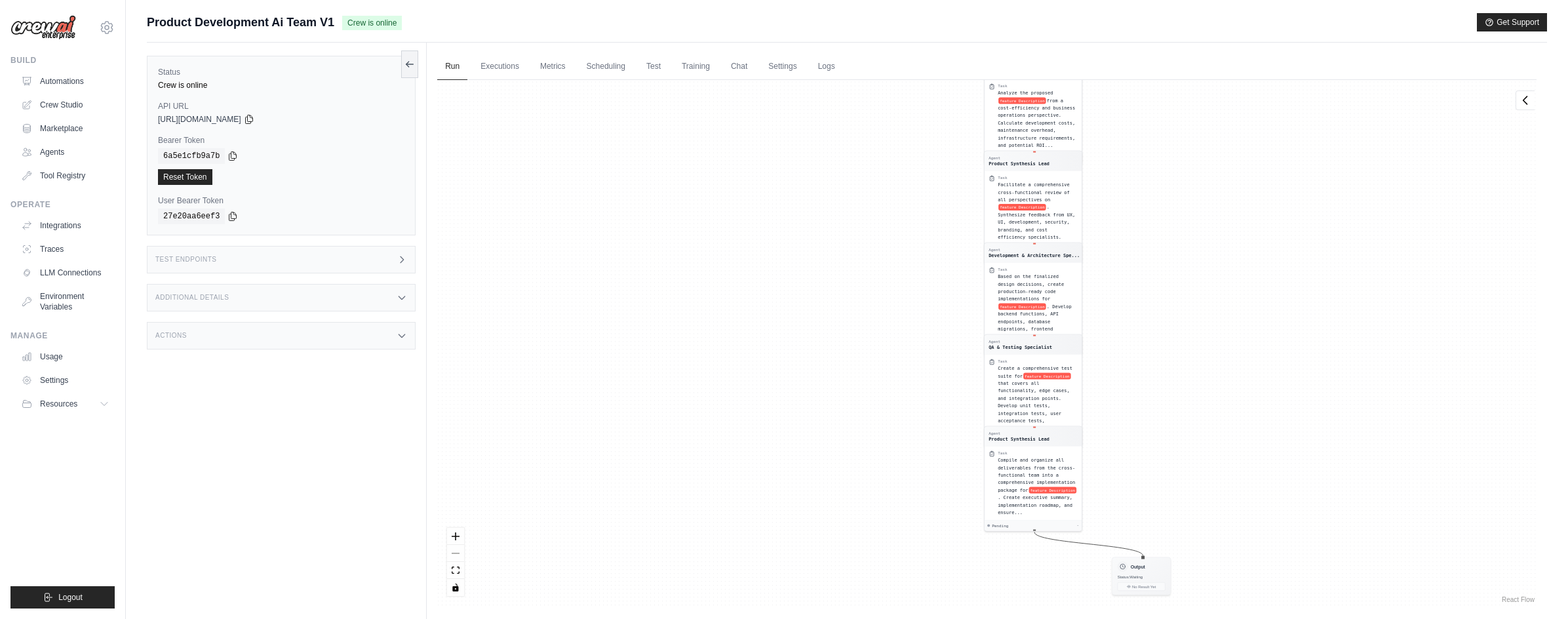
drag, startPoint x: 772, startPoint y: 448, endPoint x: 792, endPoint y: 210, distance: 238.8
click at [795, 214] on div "Agent Product Synthesis Lead Task Analyze the feature request for feature Descr…" at bounding box center [987, 343] width 1099 height 526
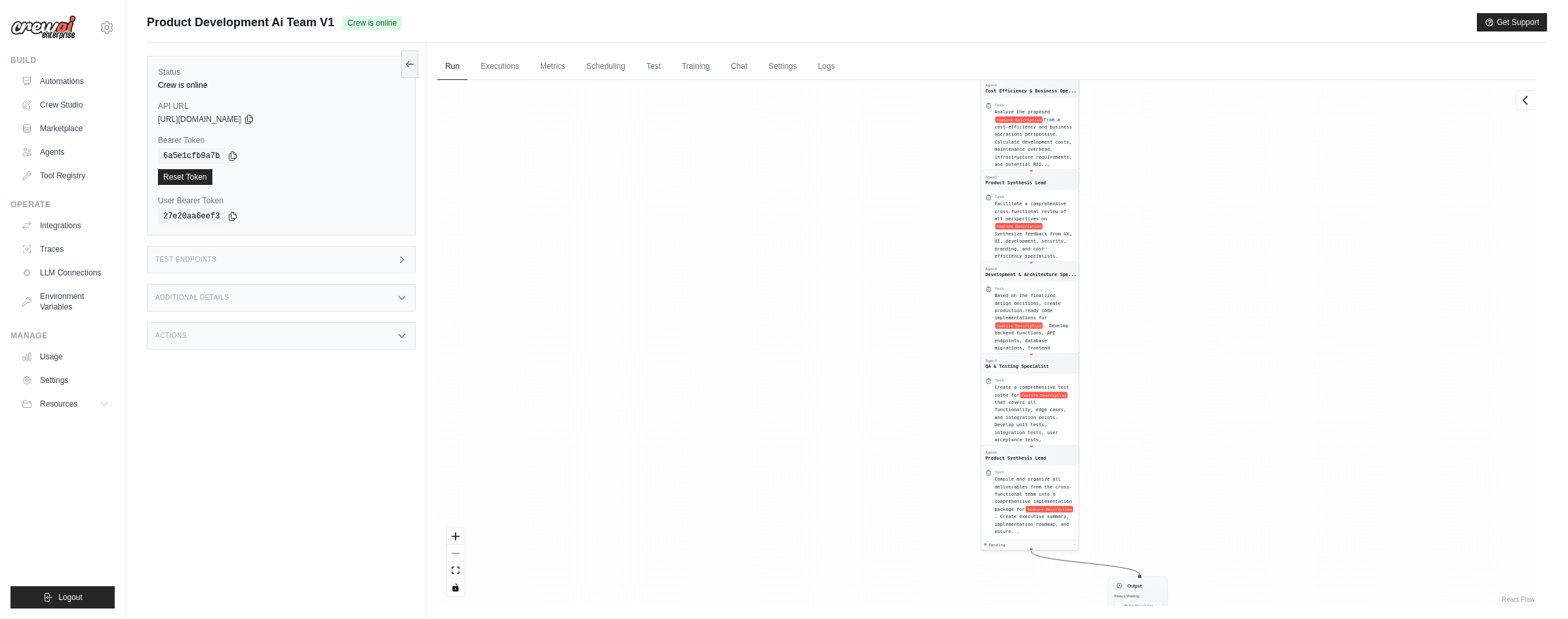
drag, startPoint x: 774, startPoint y: 335, endPoint x: 767, endPoint y: 531, distance: 196.1
click at [767, 531] on div "Agent Product Synthesis Lead Task Analyze the feature request for feature Descr…" at bounding box center [987, 343] width 1099 height 526
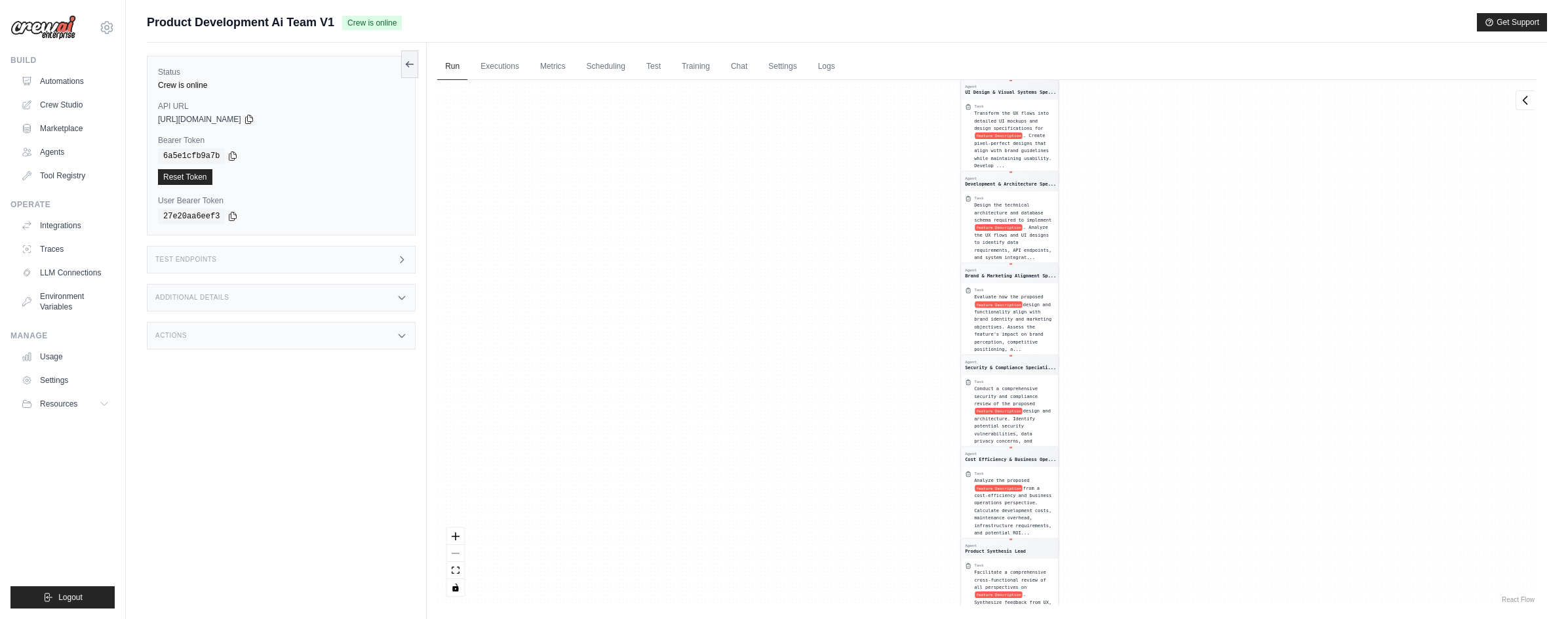
drag, startPoint x: 787, startPoint y: 299, endPoint x: 772, endPoint y: 512, distance: 213.5
click at [772, 512] on div "Agent Product Synthesis Lead Task Analyze the feature request for feature Descr…" at bounding box center [987, 343] width 1099 height 526
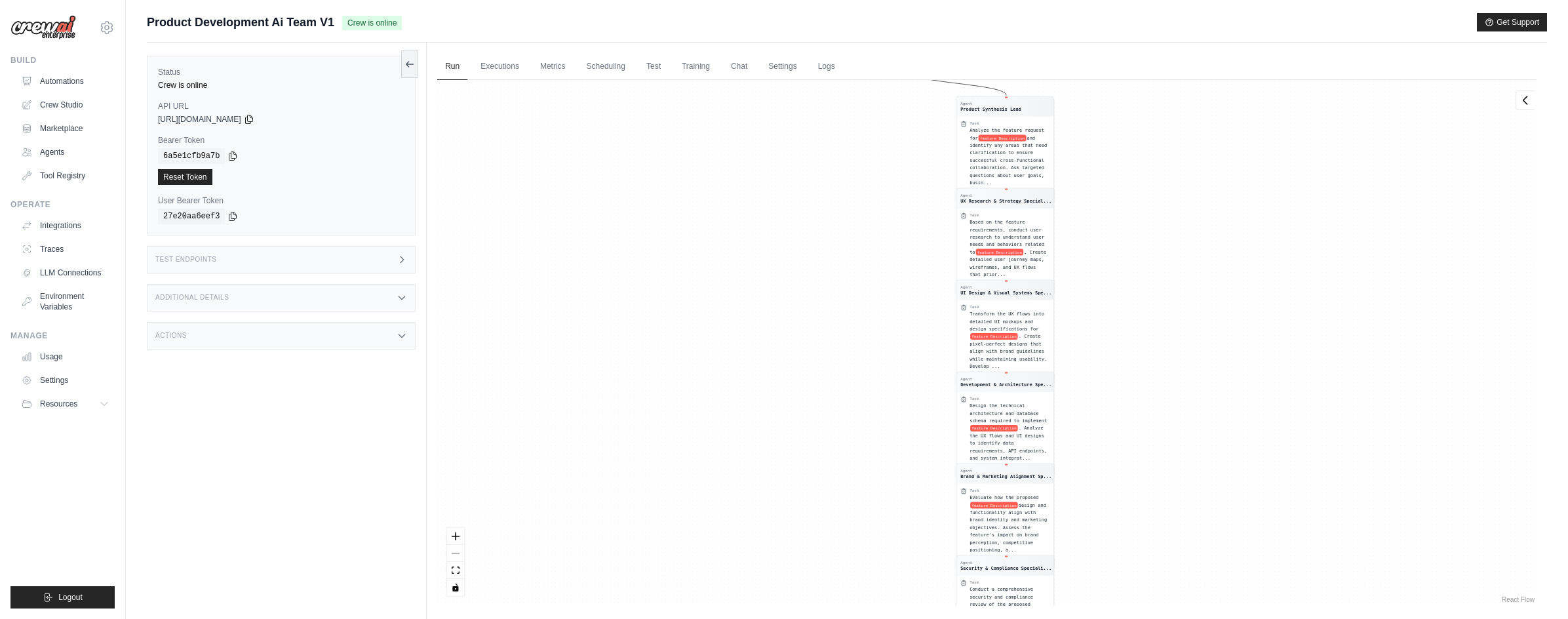
drag, startPoint x: 776, startPoint y: 332, endPoint x: 763, endPoint y: 551, distance: 219.4
click at [765, 548] on div "Agent Product Synthesis Lead Task Analyze the feature request for feature Descr…" at bounding box center [987, 343] width 1099 height 526
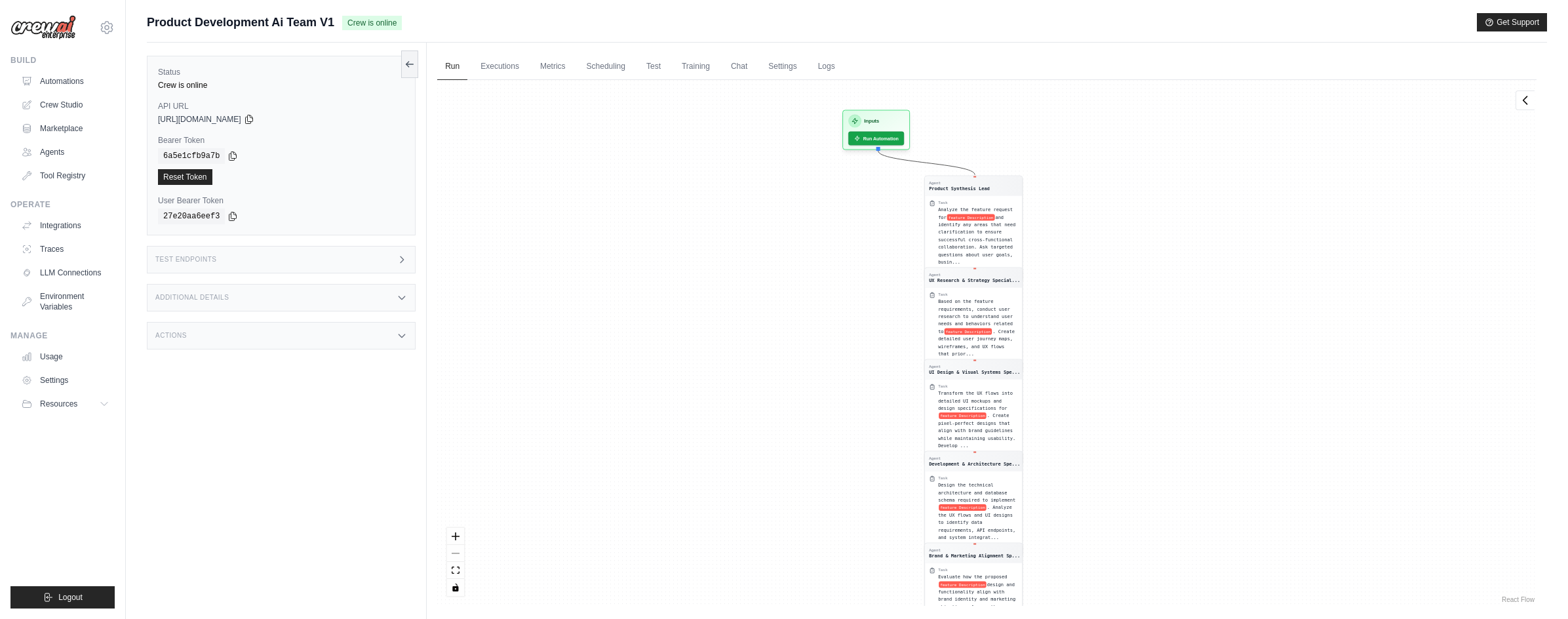
drag, startPoint x: 742, startPoint y: 430, endPoint x: 719, endPoint y: 478, distance: 53.2
click at [719, 478] on div "Agent Product Synthesis Lead Task Analyze the feature request for feature Descr…" at bounding box center [987, 343] width 1099 height 526
click at [498, 75] on link "Executions" at bounding box center [500, 67] width 55 height 28
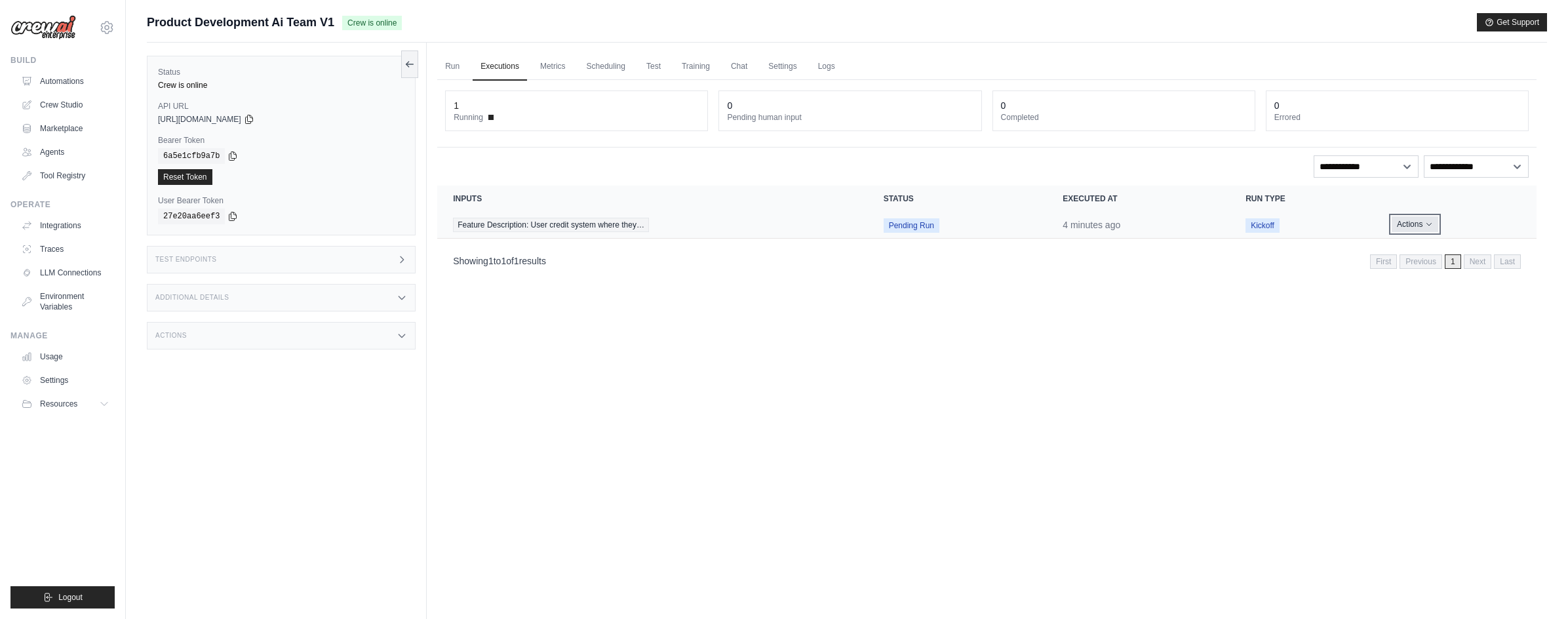
click at [1416, 223] on button "Actions" at bounding box center [1415, 224] width 47 height 16
click at [1450, 247] on link "View Details" at bounding box center [1479, 248] width 84 height 21
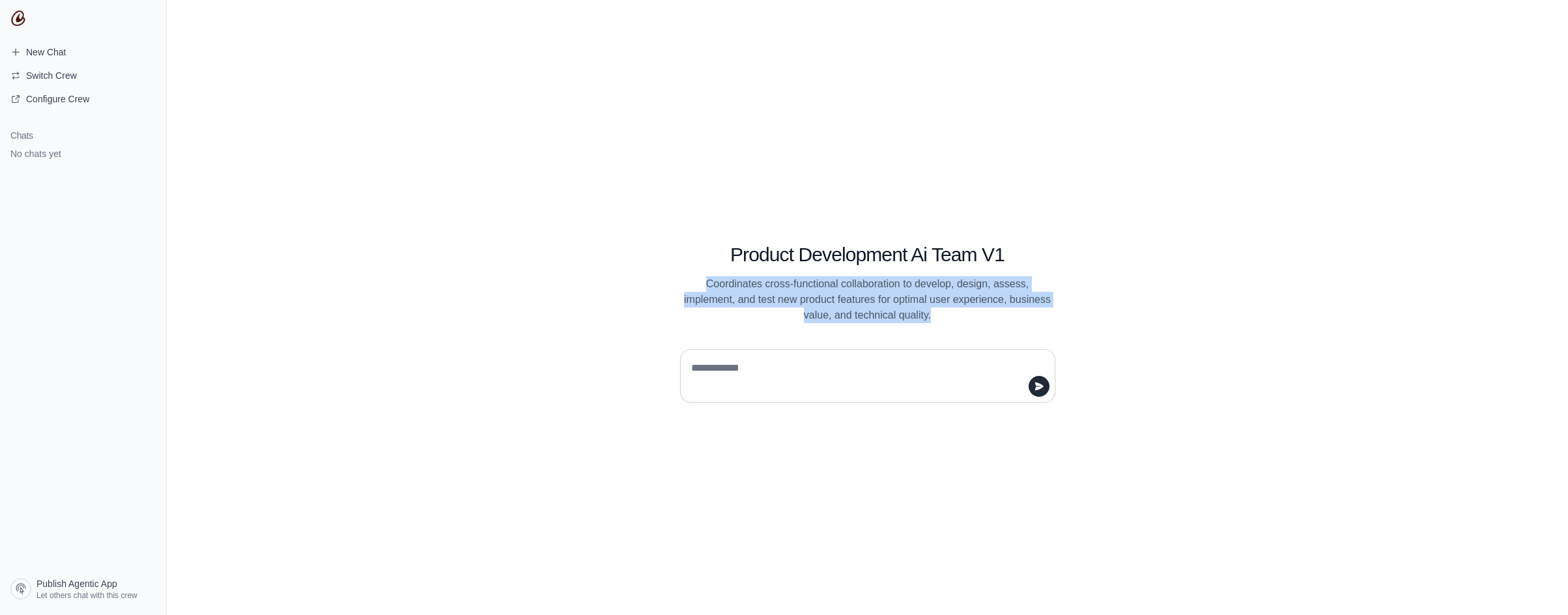
drag, startPoint x: 706, startPoint y: 281, endPoint x: 968, endPoint y: 319, distance: 264.7
click at [968, 319] on p "Coordinates cross-functional collaboration to develop, design, assess, implemen…" at bounding box center [868, 299] width 375 height 47
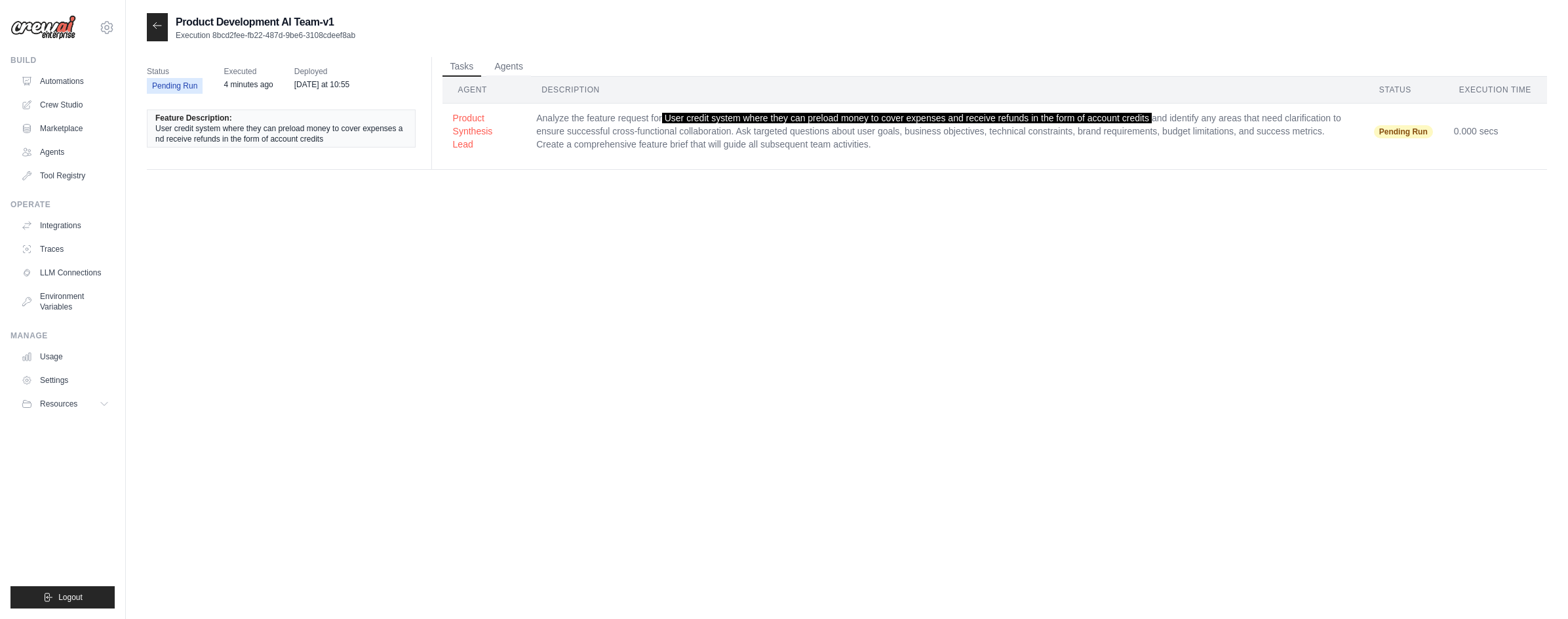
click at [410, 67] on div "Status Pending Run Executed 4 minutes ago Deployed [DATE] at 10:55" at bounding box center [287, 80] width 279 height 45
click at [405, 61] on div "Status Pending Run Executed 4 minutes ago Deployed [DATE] at 10:55" at bounding box center [287, 80] width 279 height 45
drag, startPoint x: 157, startPoint y: 129, endPoint x: 361, endPoint y: 153, distance: 205.4
click at [361, 153] on div "Feature Description: User credit system where they can preload money to cover e…" at bounding box center [287, 129] width 279 height 54
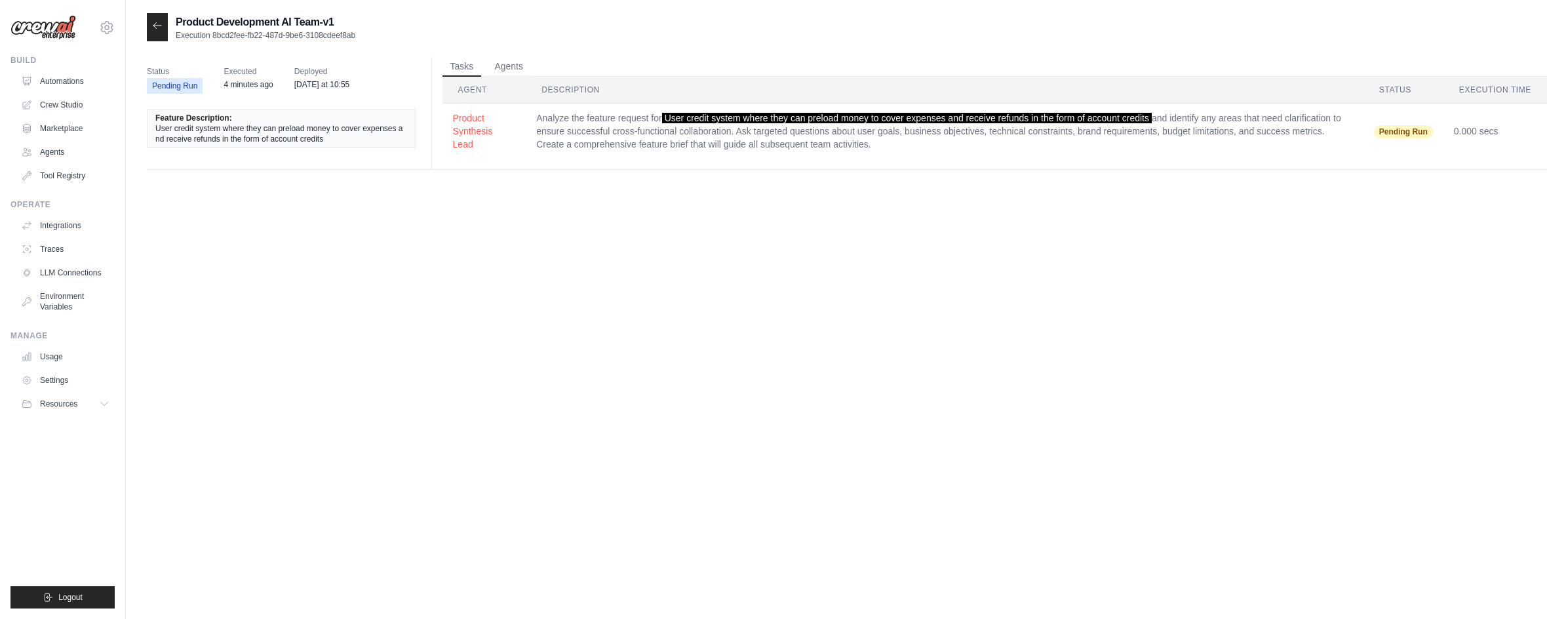
click at [620, 65] on ul "Tasks Agents" at bounding box center [995, 67] width 1105 height 20
click at [544, 65] on ul "Tasks Agents" at bounding box center [995, 67] width 1105 height 20
click at [604, 68] on ul "Tasks Agents" at bounding box center [995, 67] width 1105 height 20
click at [484, 63] on ul "Tasks Agents" at bounding box center [995, 67] width 1105 height 20
click at [505, 65] on button "Agents" at bounding box center [509, 66] width 45 height 20
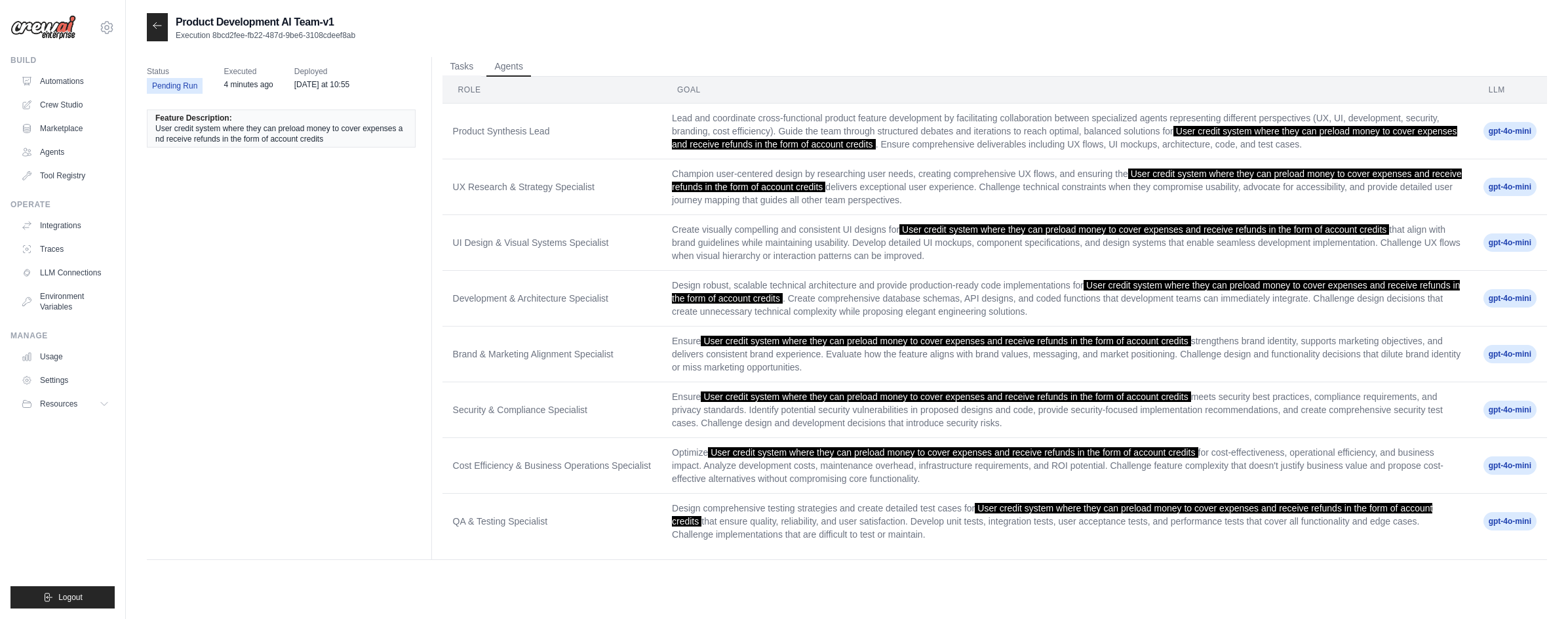
click at [556, 67] on ul "Tasks Agents" at bounding box center [995, 67] width 1105 height 20
click at [549, 65] on ul "Tasks Agents" at bounding box center [995, 67] width 1105 height 20
click at [594, 67] on ul "Tasks Agents" at bounding box center [995, 67] width 1105 height 20
drag, startPoint x: 674, startPoint y: 69, endPoint x: 649, endPoint y: 69, distance: 25.0
click at [670, 69] on ul "Tasks Agents" at bounding box center [995, 67] width 1105 height 20
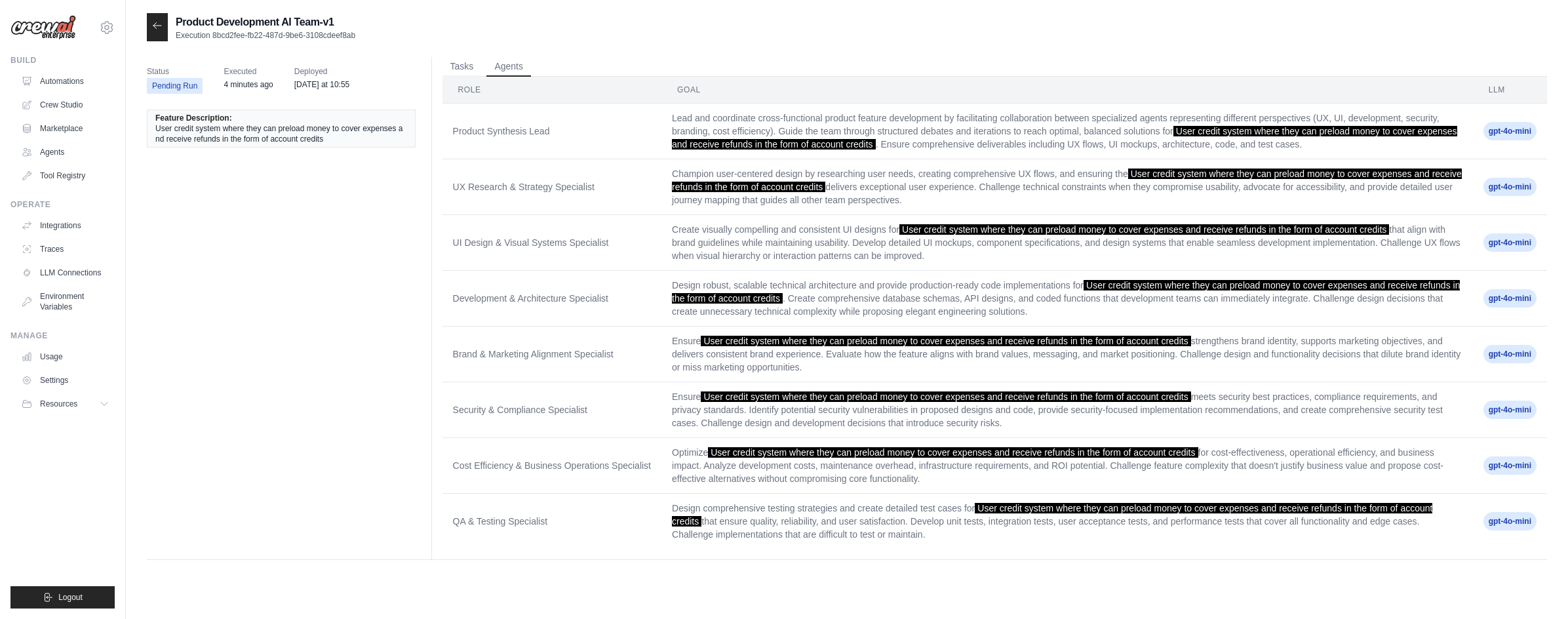
click at [649, 69] on ul "Tasks Agents" at bounding box center [995, 67] width 1105 height 20
click at [651, 67] on ul "Tasks Agents" at bounding box center [995, 67] width 1105 height 20
click at [689, 67] on ul "Tasks Agents" at bounding box center [995, 67] width 1105 height 20
click at [605, 57] on ul "Tasks Agents" at bounding box center [995, 67] width 1105 height 20
click at [603, 63] on ul "Tasks Agents" at bounding box center [995, 67] width 1105 height 20
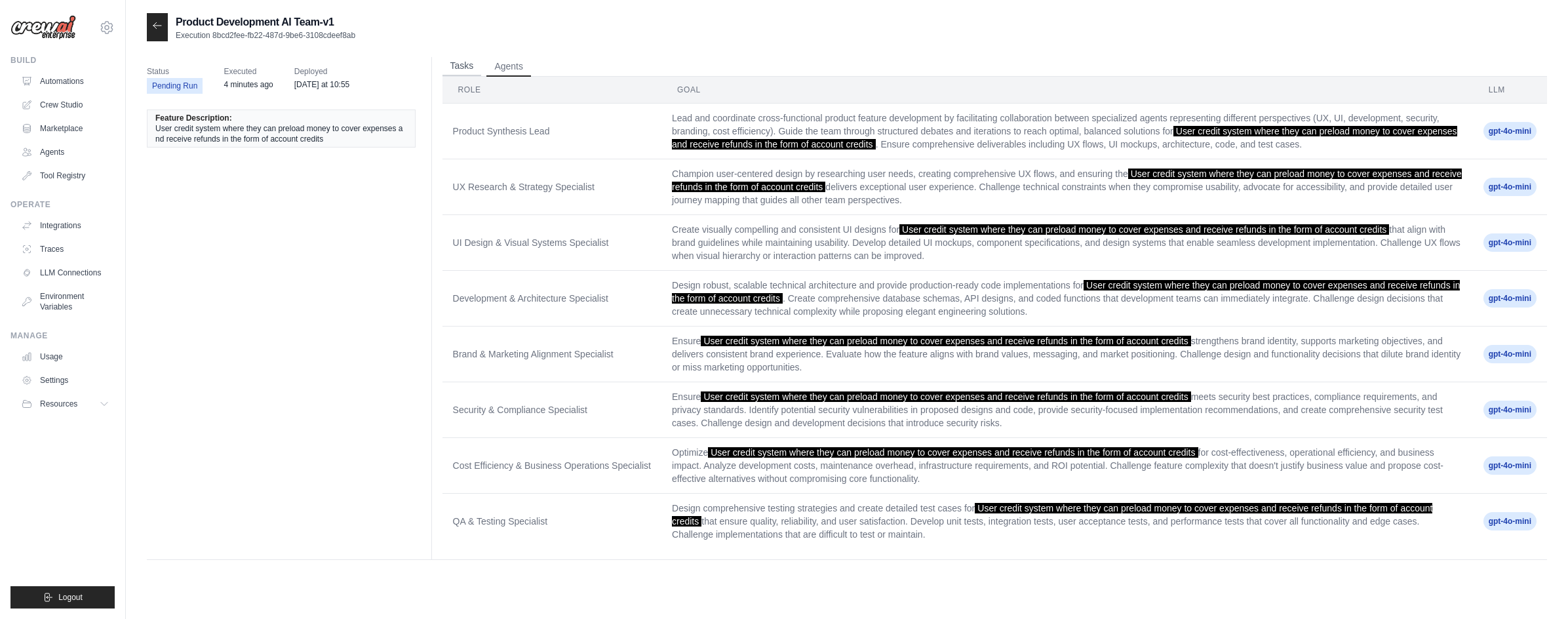
click at [456, 67] on button "Tasks" at bounding box center [462, 66] width 39 height 20
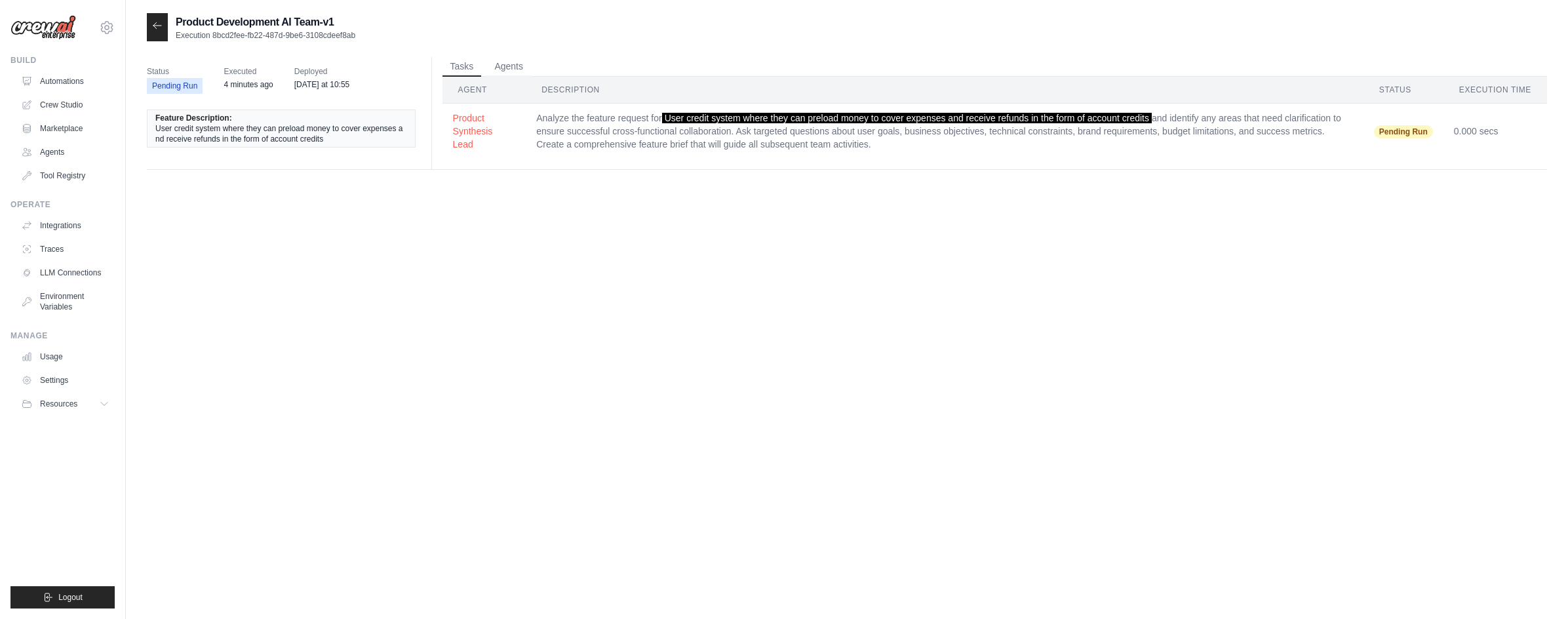
click at [1395, 134] on span "Pending Run" at bounding box center [1403, 131] width 59 height 13
click at [1188, 129] on td "Analyze the feature request for User credit system where they can preload money…" at bounding box center [945, 131] width 838 height 56
click at [505, 59] on button "Agents" at bounding box center [509, 66] width 45 height 20
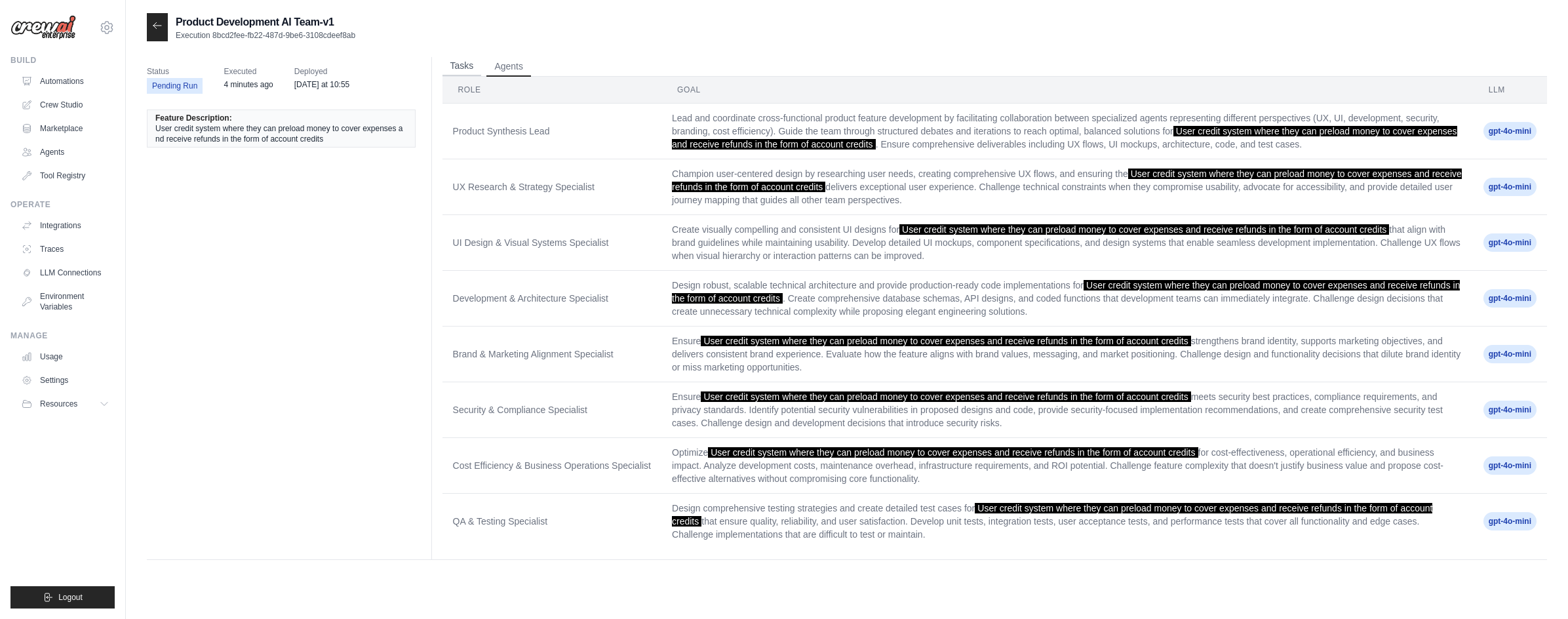
click at [444, 65] on button "Tasks" at bounding box center [462, 66] width 39 height 20
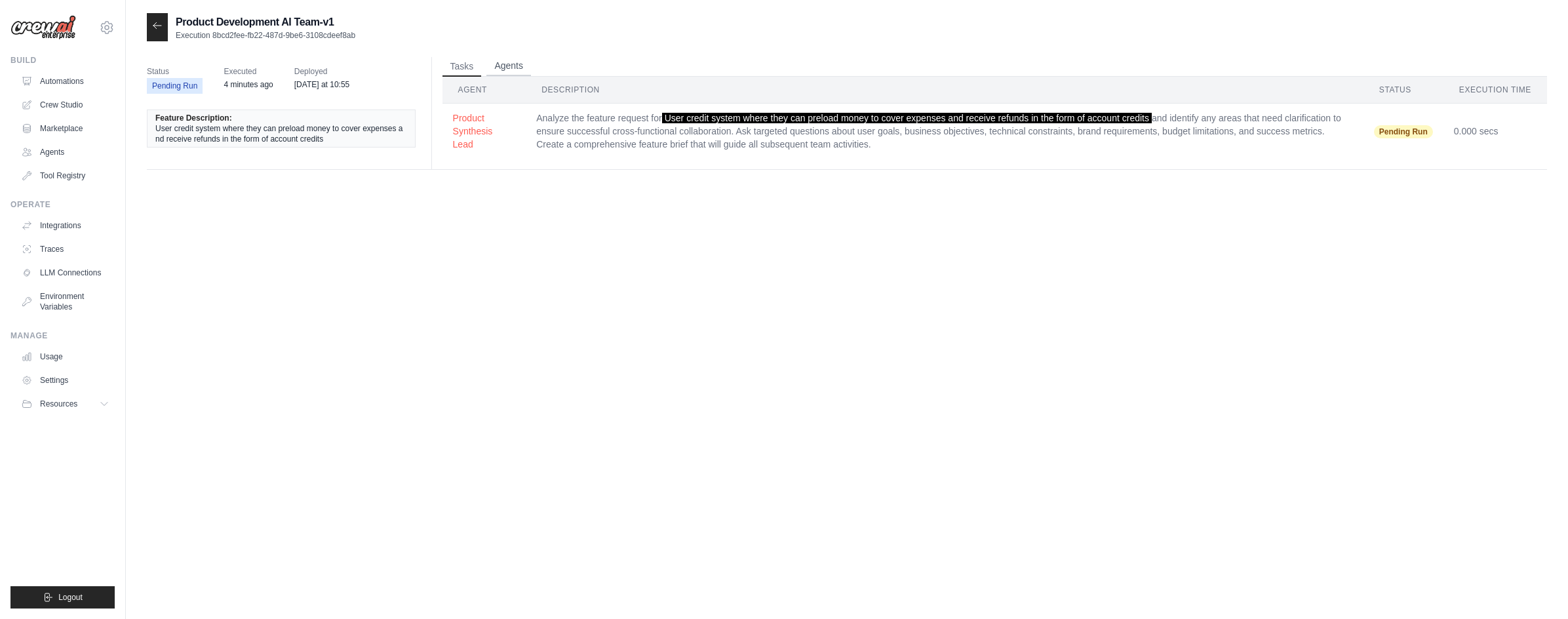
click at [502, 66] on button "Agents" at bounding box center [509, 66] width 45 height 20
